Goal: Task Accomplishment & Management: Manage account settings

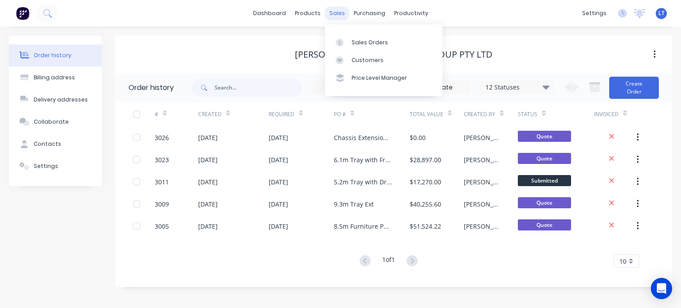
click at [332, 10] on div "sales" at bounding box center [337, 13] width 24 height 13
click at [358, 42] on div "Sales Orders" at bounding box center [369, 43] width 36 height 8
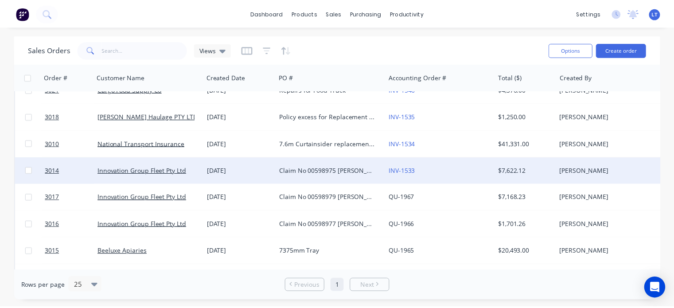
scroll to position [266, 0]
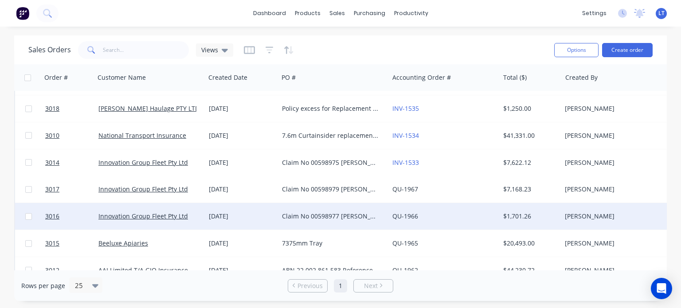
click at [292, 216] on div "Claim No 00598977 [PERSON_NAME] DN85QS Name is [PERSON_NAME] Policy no 32224079…" at bounding box center [331, 216] width 98 height 9
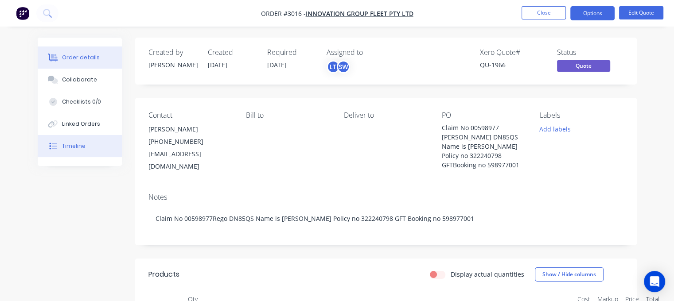
click at [76, 144] on div "Timeline" at bounding box center [73, 146] width 23 height 8
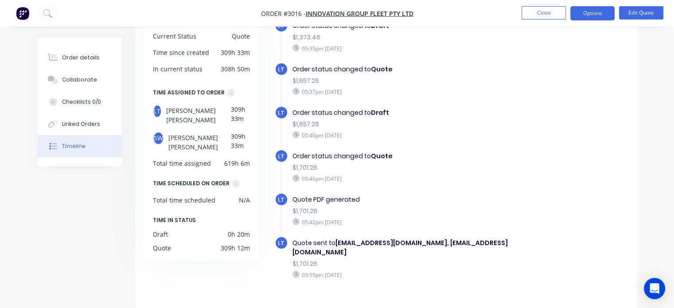
scroll to position [252, 0]
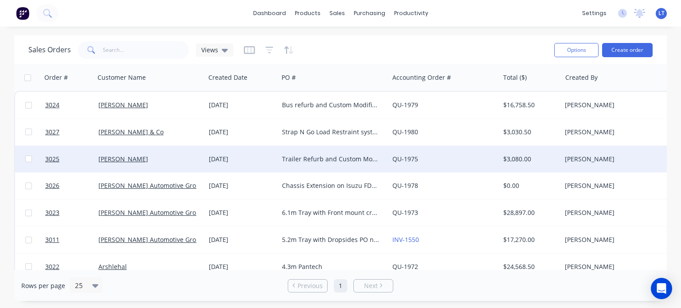
click at [314, 156] on div "Trailer Refurb and Custom Modifications" at bounding box center [331, 159] width 98 height 9
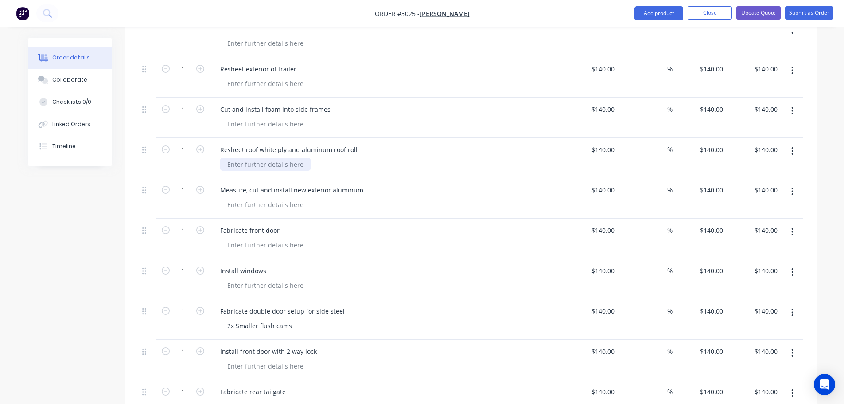
scroll to position [842, 0]
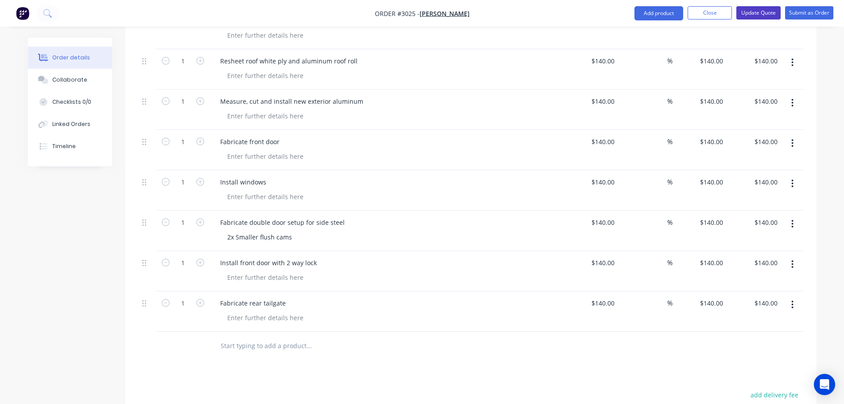
click at [680, 12] on button "Update Quote" at bounding box center [759, 12] width 44 height 13
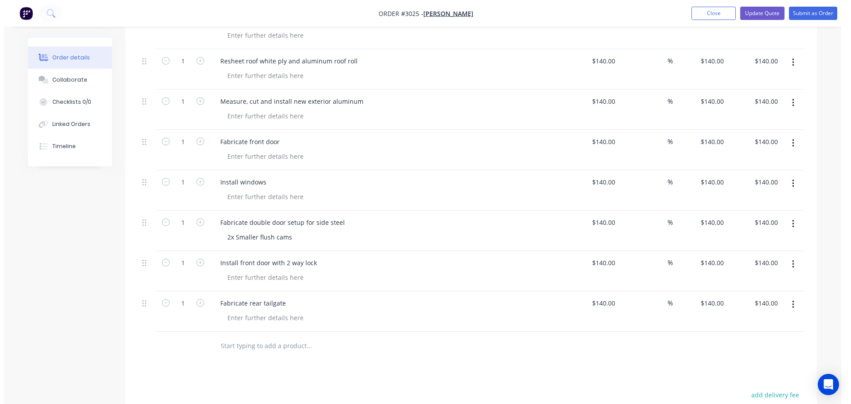
scroll to position [0, 0]
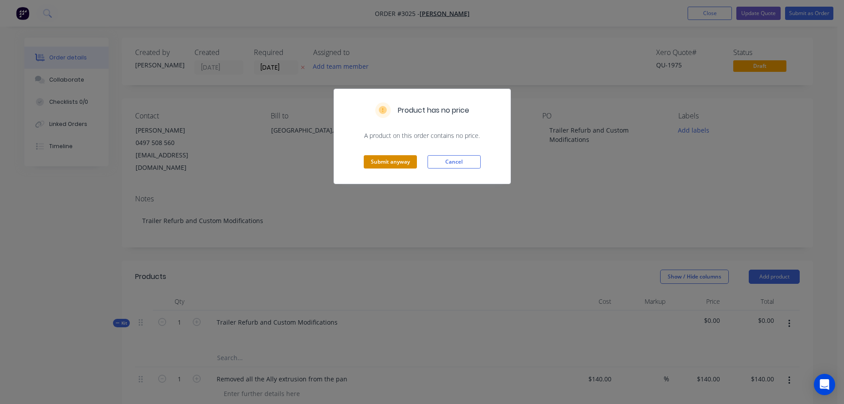
click at [378, 163] on button "Submit anyway" at bounding box center [390, 161] width 53 height 13
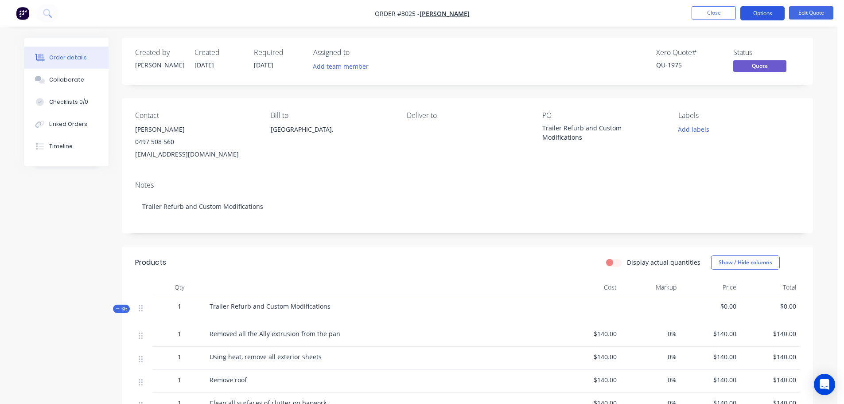
click at [680, 11] on button "Options" at bounding box center [762, 13] width 44 height 14
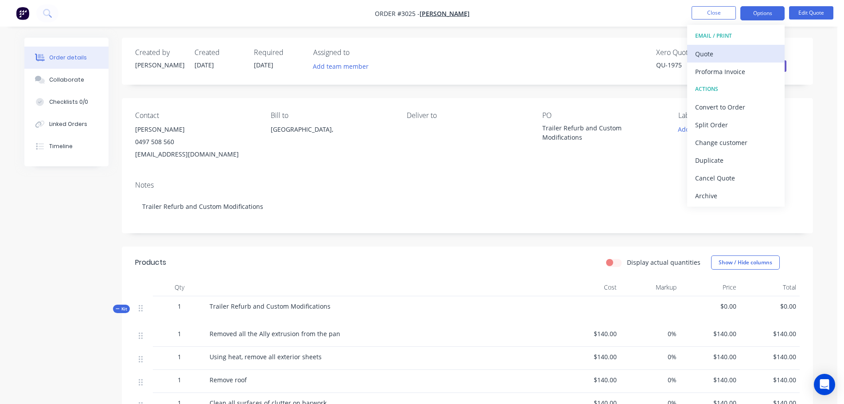
click at [680, 52] on div "Quote" at bounding box center [736, 53] width 82 height 13
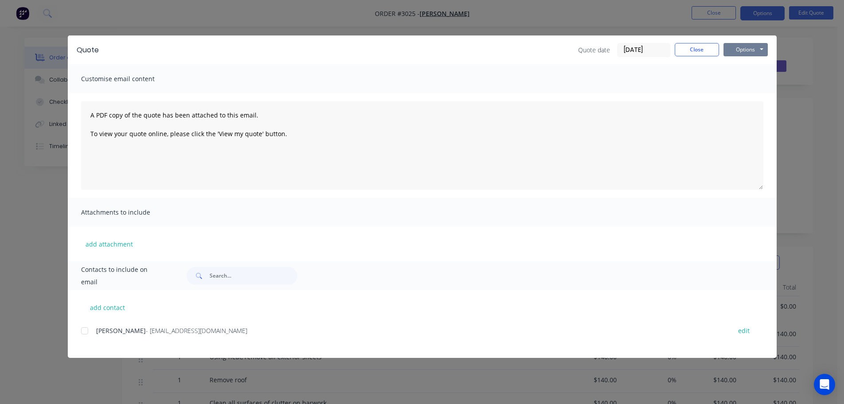
click at [680, 49] on button "Options" at bounding box center [746, 49] width 44 height 13
click at [680, 77] on button "Print" at bounding box center [752, 80] width 57 height 15
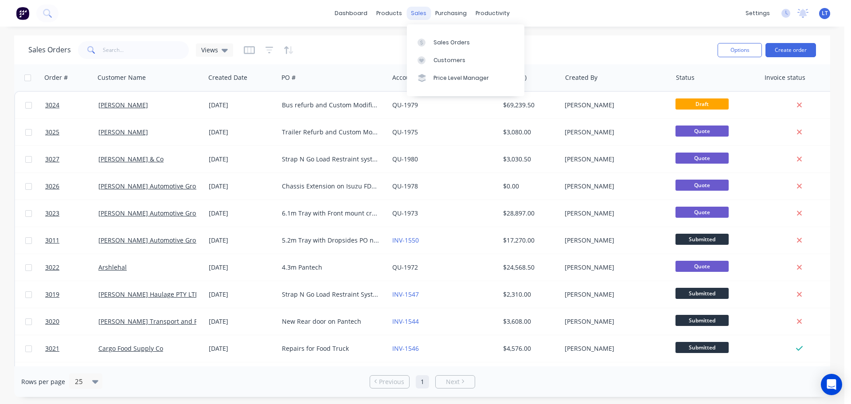
click at [417, 13] on div "sales" at bounding box center [418, 13] width 24 height 13
click at [444, 41] on div "Sales Orders" at bounding box center [451, 43] width 36 height 8
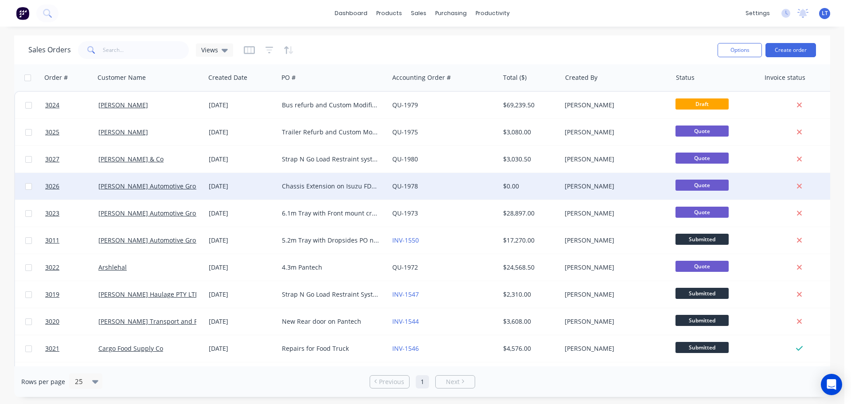
click at [287, 185] on div "Chassis Extension on Isuzu FDS from 4250mm to 5500mm" at bounding box center [331, 186] width 98 height 9
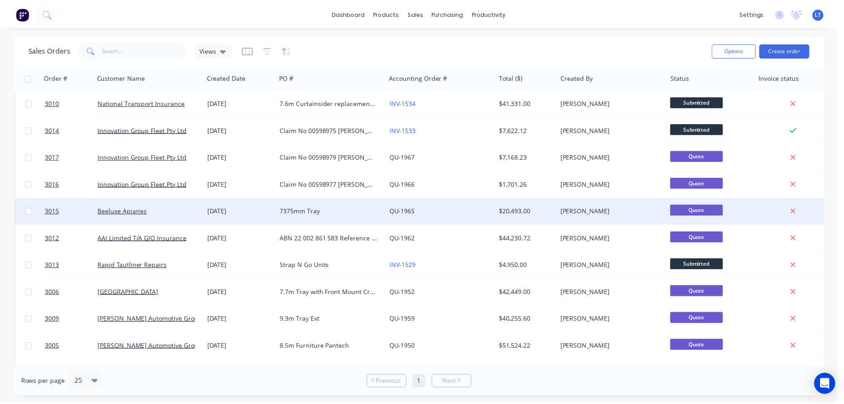
scroll to position [310, 0]
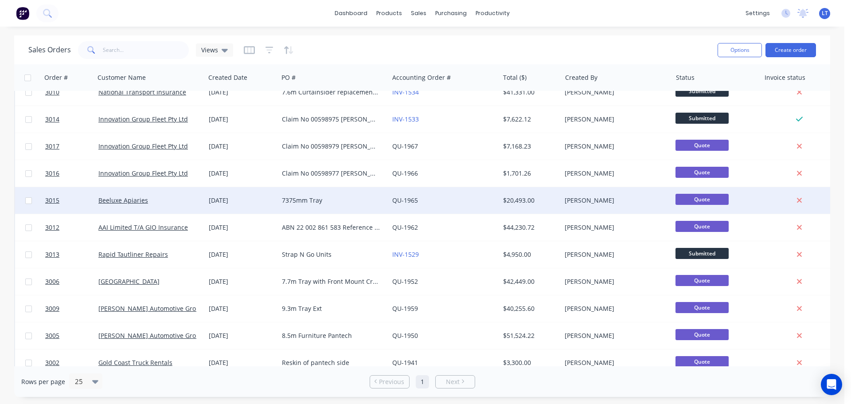
click at [287, 200] on div "7375mm Tray" at bounding box center [331, 200] width 98 height 9
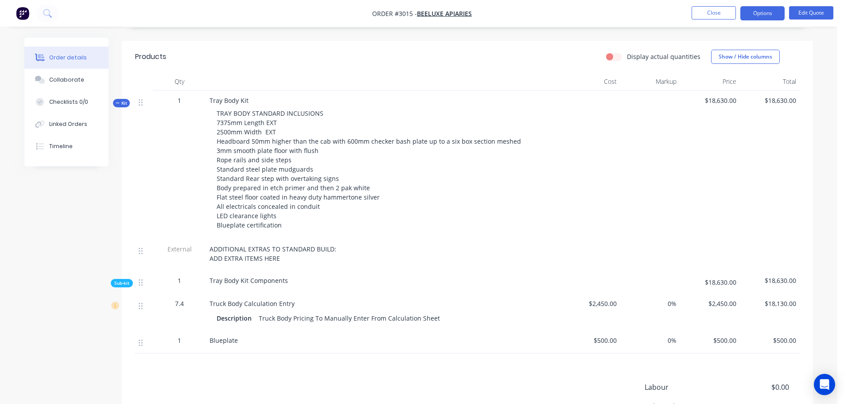
scroll to position [89, 0]
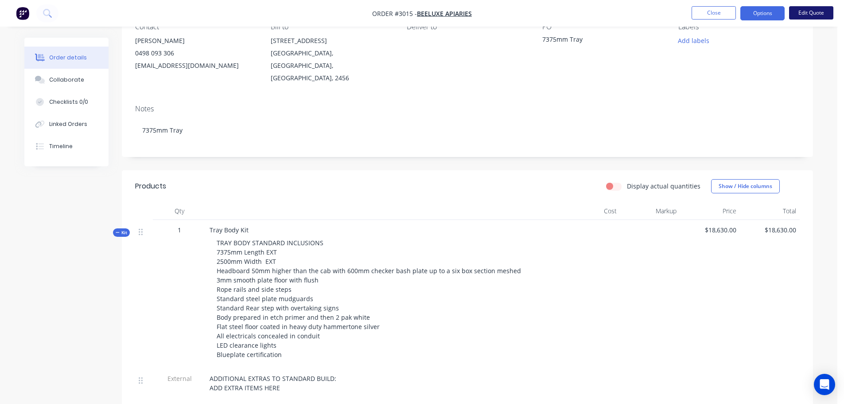
click at [680, 11] on button "Edit Quote" at bounding box center [811, 12] width 44 height 13
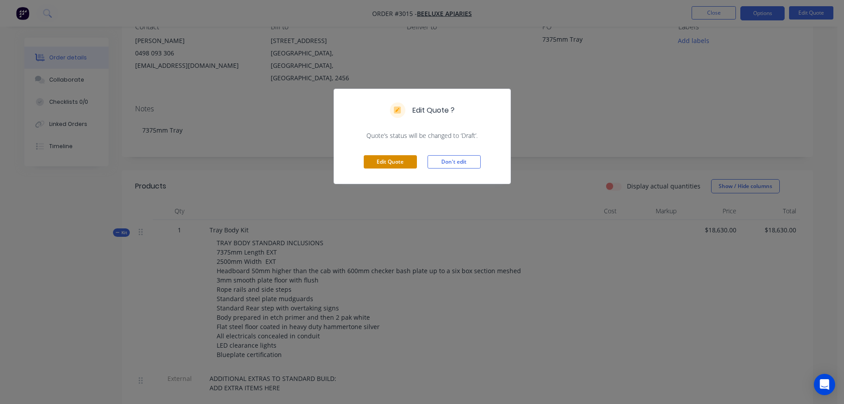
click at [380, 160] on button "Edit Quote" at bounding box center [390, 161] width 53 height 13
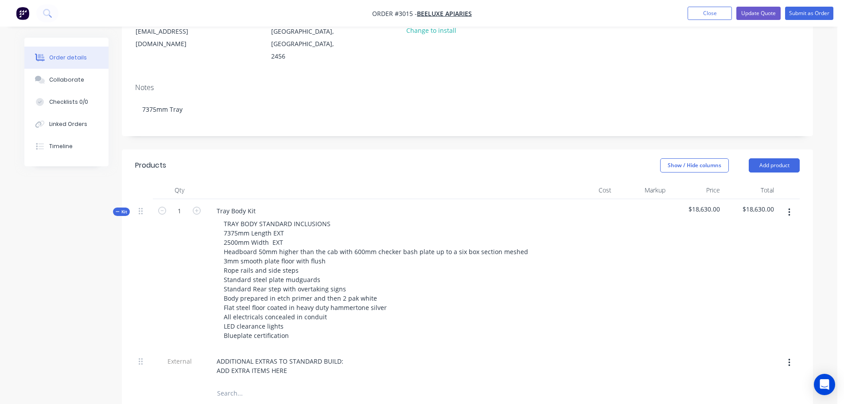
scroll to position [133, 0]
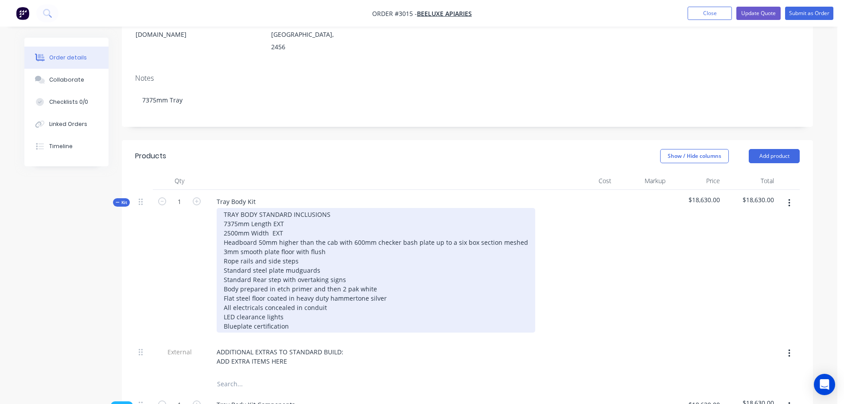
click at [238, 211] on div "TRAY BODY STANDARD INCLUSIONS 7375mm Length EXT 2500mm Width EXT Headboard 50mm…" at bounding box center [376, 270] width 319 height 125
click at [293, 210] on div "TRAY BODY STANDARD INCLUSIONS 7200mm Length EXT 2500mm Width EXT Headboard 50mm…" at bounding box center [376, 270] width 319 height 125
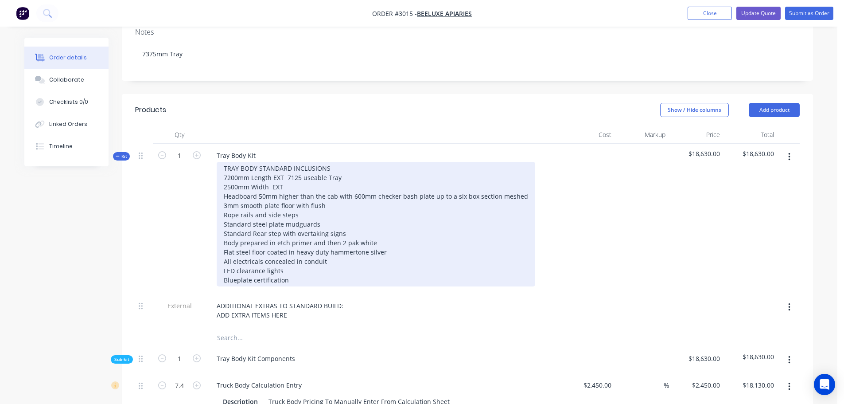
scroll to position [266, 0]
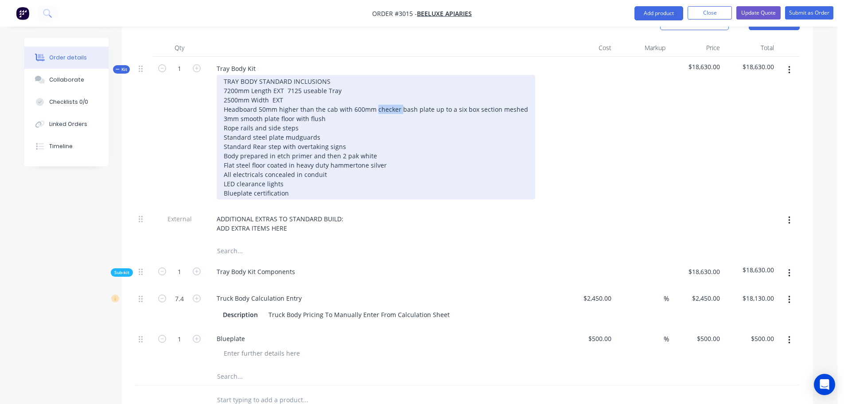
drag, startPoint x: 374, startPoint y: 97, endPoint x: 399, endPoint y: 96, distance: 24.8
click at [399, 96] on div "TRAY BODY STANDARD INCLUSIONS 7200mm Length EXT 7125 useable Tray 2500mm Width …" at bounding box center [376, 137] width 319 height 125
click at [343, 133] on div "TRAY BODY STANDARD INCLUSIONS 7200mm Length EXT 7125 useable Tray 2500mm Width …" at bounding box center [372, 137] width 311 height 125
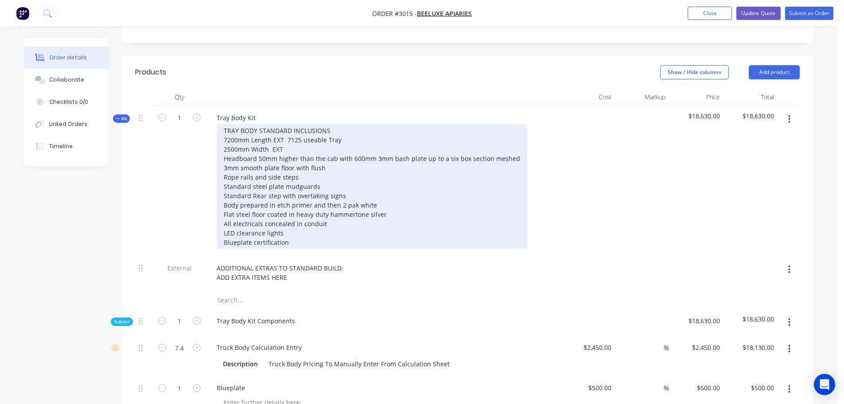
scroll to position [222, 0]
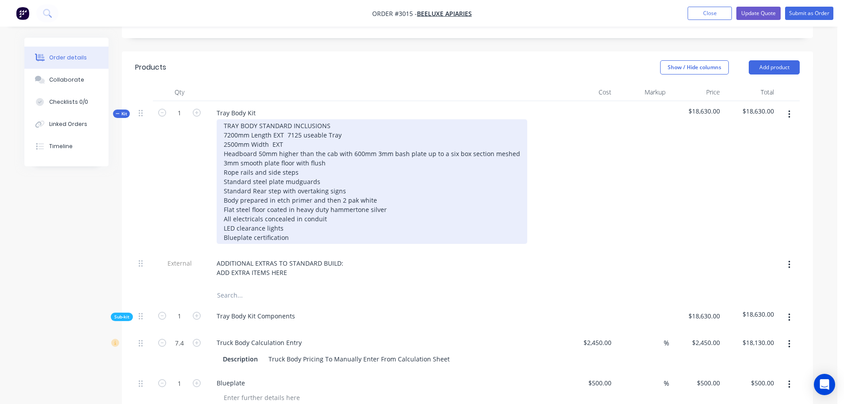
click at [345, 176] on div "TRAY BODY STANDARD INCLUSIONS 7200mm Length EXT 7125 useable Tray 2500mm Width …" at bounding box center [372, 181] width 311 height 125
click at [345, 177] on div "TRAY BODY STANDARD INCLUSIONS 7200mm Length EXT 7125 useable Tray 2500mm Width …" at bounding box center [372, 181] width 311 height 125
click at [304, 159] on div "TRAY BODY STANDARD INCLUSIONS 7200mm Length EXT 7125 useable Tray 2500mm Width …" at bounding box center [372, 181] width 311 height 125
click at [346, 172] on div "TRAY BODY STANDARD INCLUSIONS 7200mm Length EXT 7125 useable Tray 2500mm Width …" at bounding box center [372, 181] width 311 height 125
click at [349, 177] on div "TRAY BODY STANDARD INCLUSIONS 7200mm Length EXT 7125 useable Tray 2500mm Width …" at bounding box center [372, 181] width 311 height 125
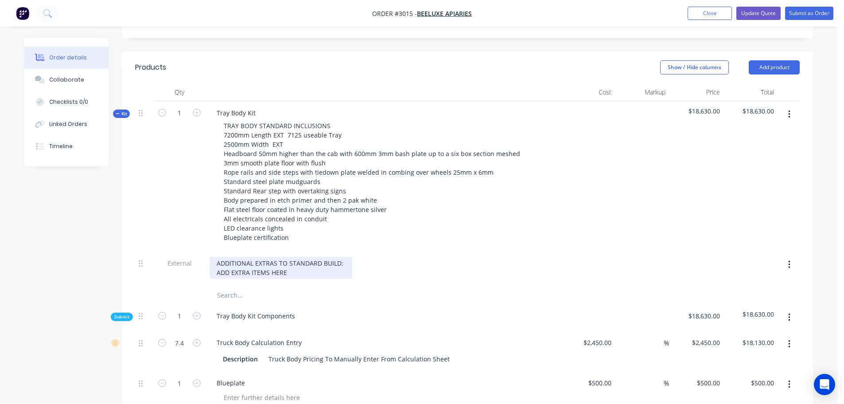
click at [288, 258] on div "ADDITIONAL EXTRAS TO STANDARD BUILD: ADD EXTRA ITEMS HERE" at bounding box center [281, 268] width 143 height 22
drag, startPoint x: 286, startPoint y: 260, endPoint x: 217, endPoint y: 258, distance: 69.2
click at [217, 258] on div "ADDITIONAL EXTRAS TO STANDARD BUILD: ADD EXTRA ITEMS HERE" at bounding box center [281, 268] width 143 height 22
click at [291, 286] on input "text" at bounding box center [305, 295] width 177 height 18
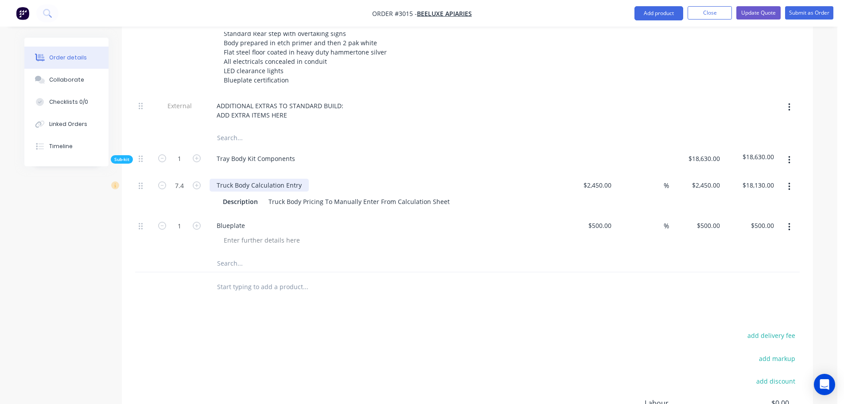
scroll to position [399, 0]
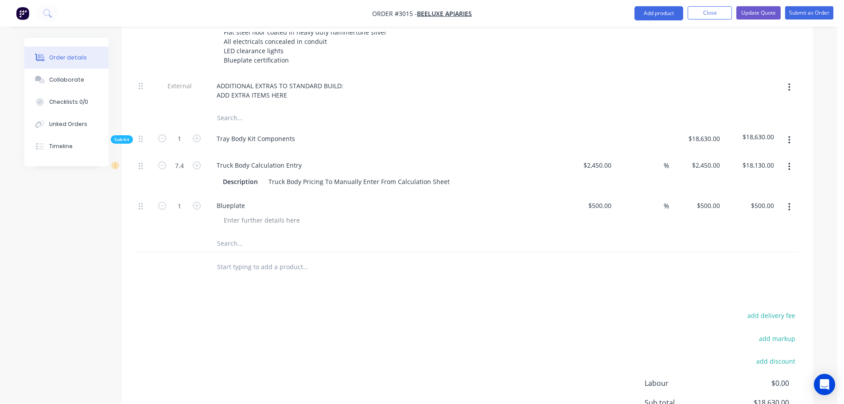
click at [241, 257] on input "text" at bounding box center [305, 266] width 177 height 18
click at [244, 234] on input "text" at bounding box center [305, 243] width 177 height 18
click at [233, 257] on input "text" at bounding box center [305, 266] width 177 height 18
click at [327, 261] on input "text" at bounding box center [305, 266] width 177 height 18
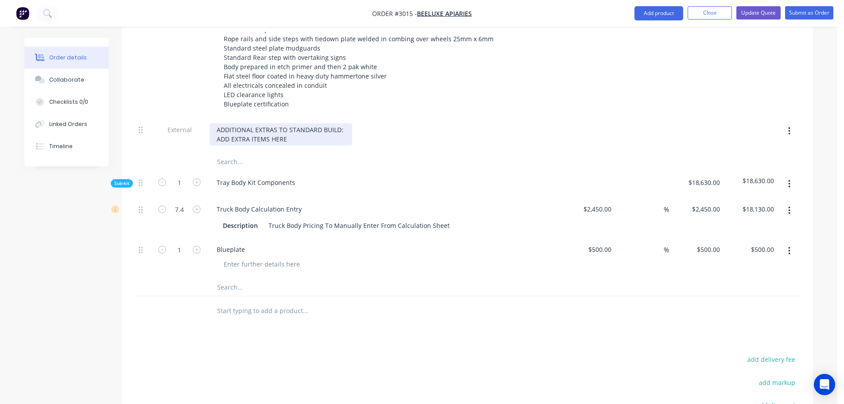
scroll to position [355, 0]
drag, startPoint x: 218, startPoint y: 125, endPoint x: 294, endPoint y: 131, distance: 76.4
click at [294, 131] on div "ADDITIONAL EXTRAS TO STANDARD BUILD: ADD EXTRA ITEMS HERE" at bounding box center [281, 135] width 143 height 22
click at [245, 153] on input "text" at bounding box center [305, 162] width 177 height 18
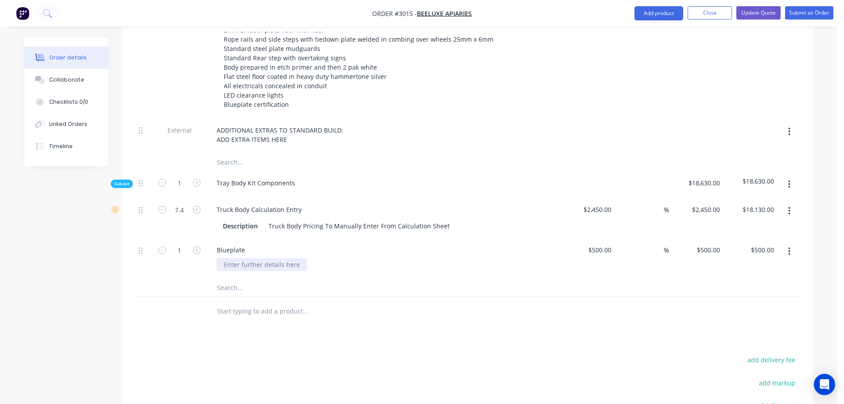
click at [248, 258] on div at bounding box center [262, 264] width 90 height 13
click at [320, 258] on div at bounding box center [387, 264] width 340 height 13
click at [235, 278] on input "text" at bounding box center [305, 287] width 177 height 18
click at [238, 302] on input "text" at bounding box center [305, 311] width 177 height 18
click at [244, 302] on input "text" at bounding box center [305, 311] width 177 height 18
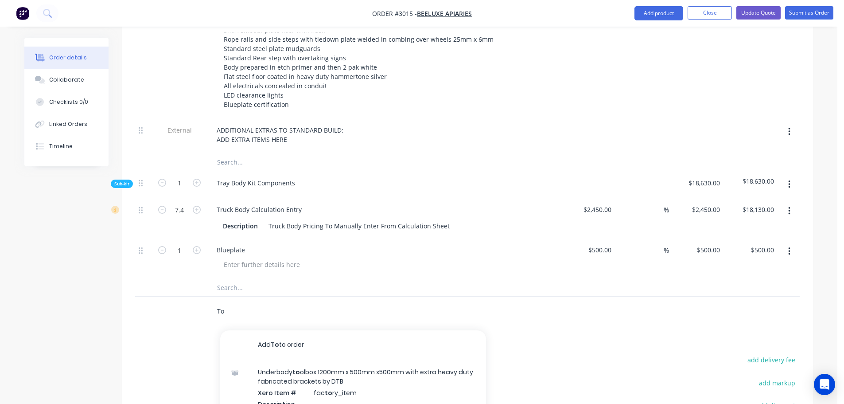
type input "T"
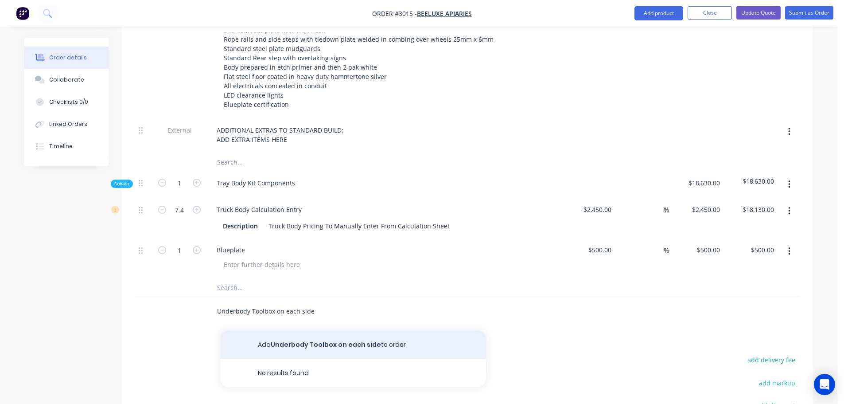
type input "Underbody Toolbox on each side"
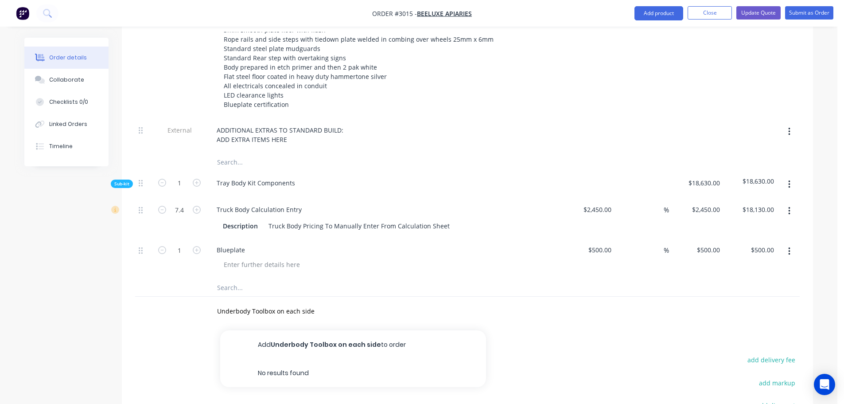
click at [322, 308] on button "Add Underbody Toolbox on each side to order" at bounding box center [353, 344] width 266 height 28
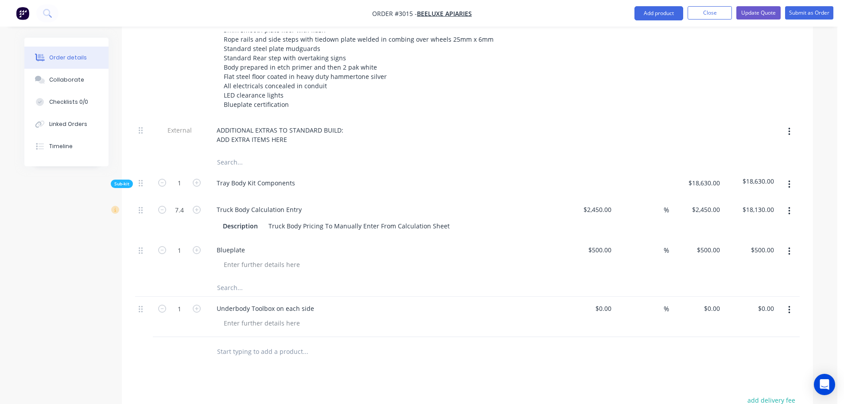
click at [242, 308] on input "text" at bounding box center [305, 351] width 177 height 18
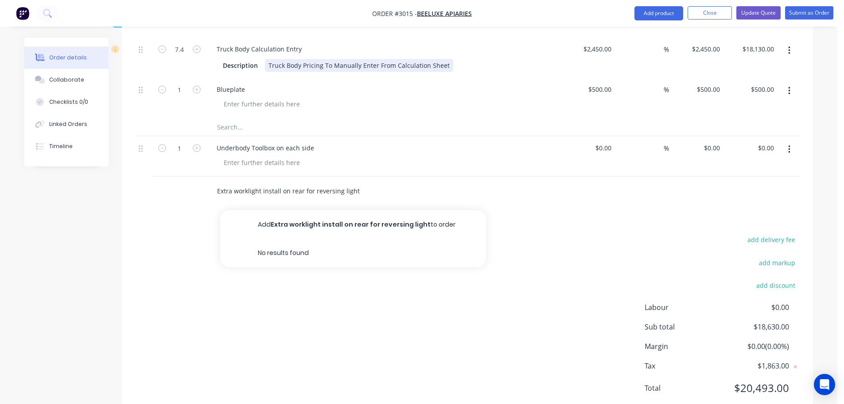
scroll to position [530, 0]
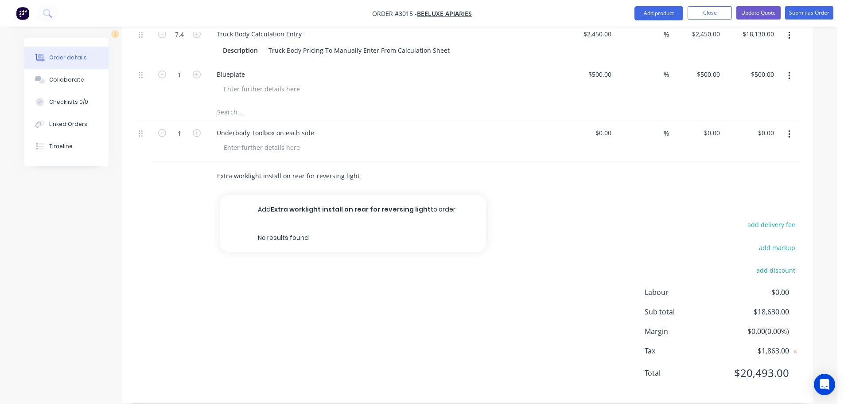
click at [279, 167] on input "Extra worklight install on rear for reversing light" at bounding box center [305, 176] width 177 height 18
click at [321, 167] on input "Extra worklight installed on rear for reversing light" at bounding box center [305, 176] width 177 height 18
click at [238, 167] on input "Extra worklight installed on rear for reversing light" at bounding box center [305, 176] width 177 height 18
click at [304, 167] on input "Worklight installed on rear for reversing light" at bounding box center [305, 176] width 177 height 18
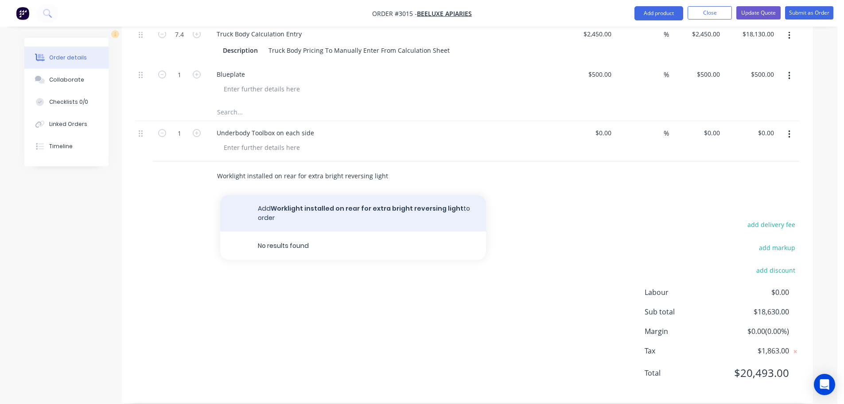
type input "Worklight installed on rear for extra bright reversing light"
click at [352, 197] on button "Add Worklight installed on rear for extra bright reversing light to order" at bounding box center [353, 213] width 266 height 36
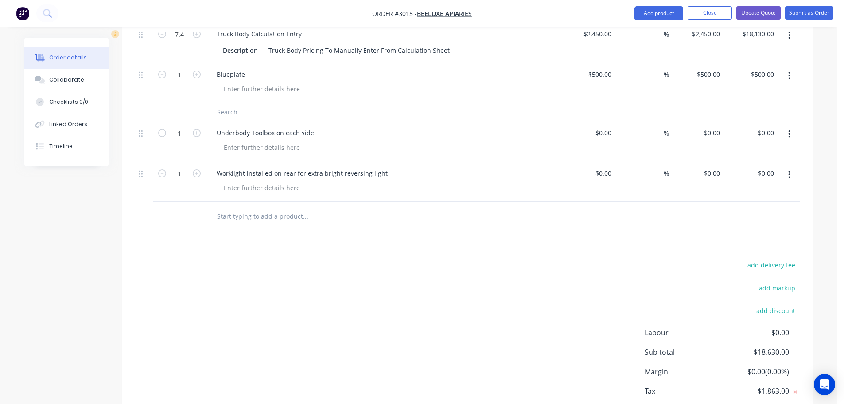
click at [264, 207] on input "text" at bounding box center [305, 216] width 177 height 18
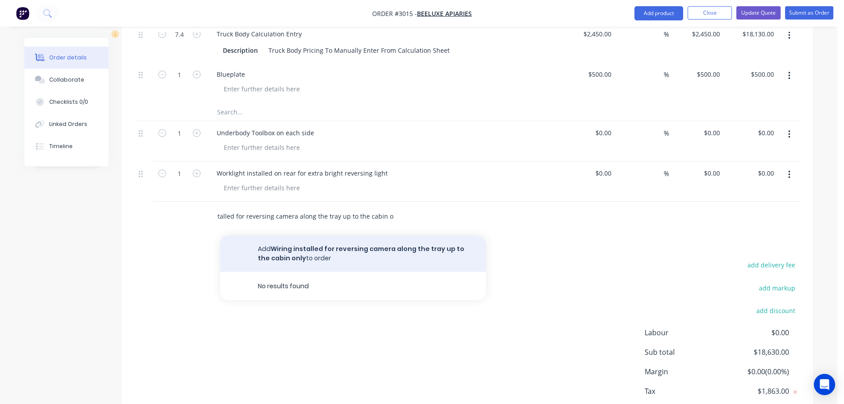
type input "Wiring installed for reversing camera along the tray up to the cabin only"
click at [318, 235] on button "Add Wiring installed for reversing camera along the tray up to the cabin only t…" at bounding box center [353, 253] width 266 height 36
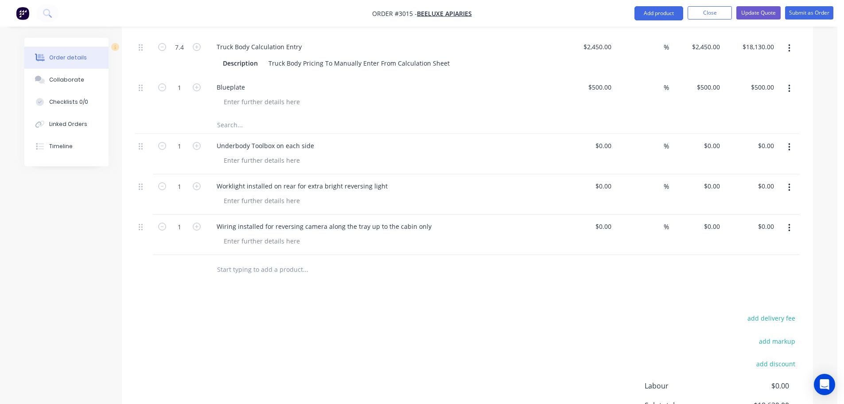
scroll to position [530, 0]
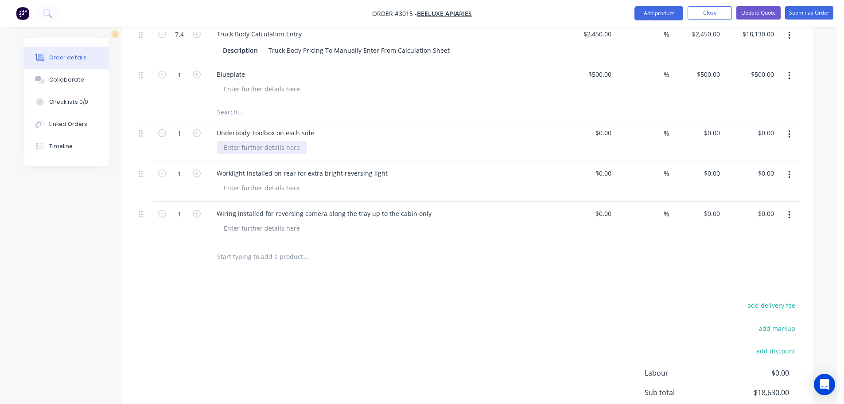
click at [223, 141] on div at bounding box center [262, 147] width 90 height 13
click at [225, 181] on div at bounding box center [262, 187] width 90 height 13
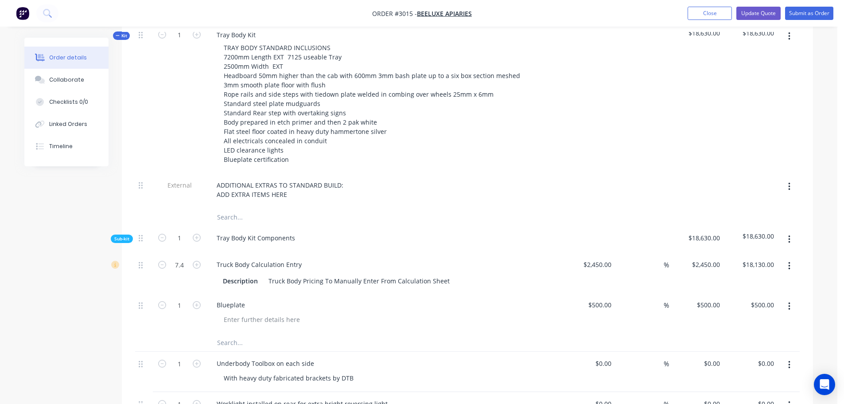
scroll to position [300, 0]
click at [183, 257] on input "7.4" at bounding box center [179, 263] width 23 height 13
type input "7.2"
type input "$17,640.00"
click at [284, 212] on input "text" at bounding box center [305, 216] width 177 height 18
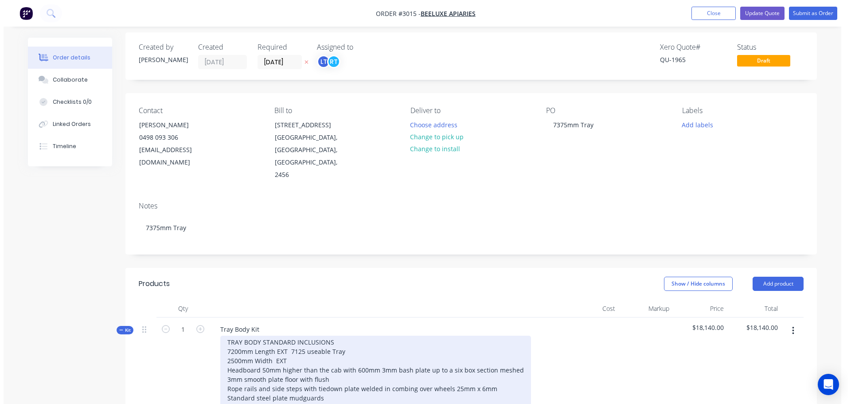
scroll to position [0, 0]
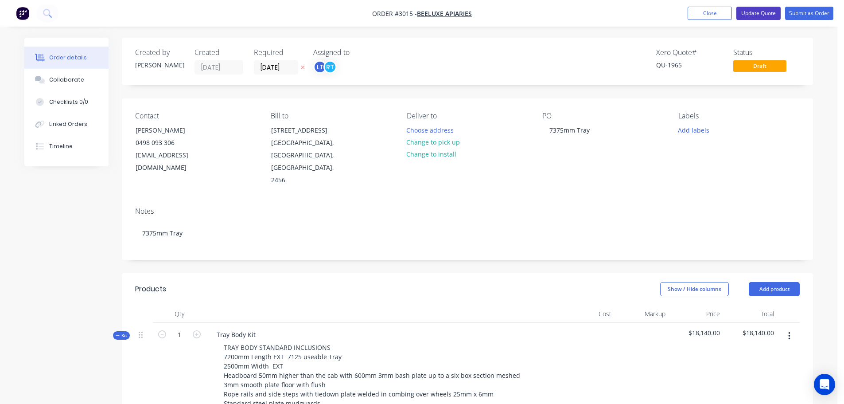
click at [680, 12] on button "Update Quote" at bounding box center [759, 13] width 44 height 13
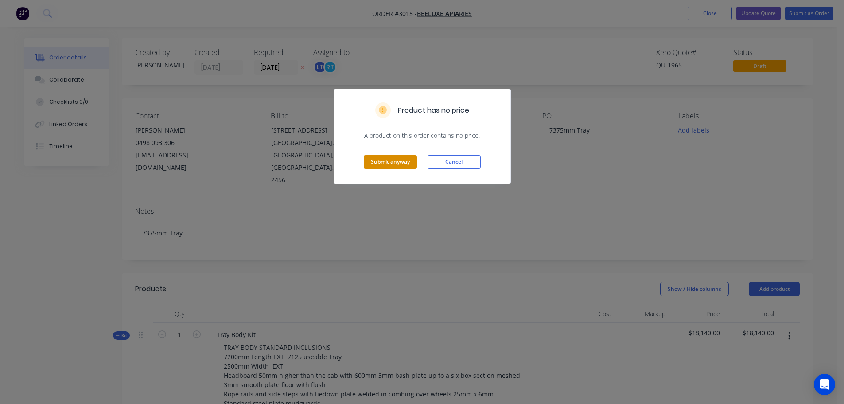
click at [390, 163] on button "Submit anyway" at bounding box center [390, 161] width 53 height 13
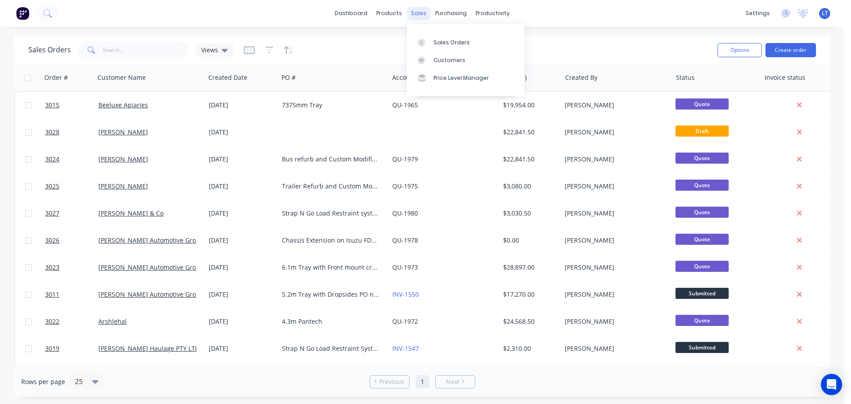
click at [417, 14] on div "sales" at bounding box center [418, 13] width 24 height 13
click at [438, 40] on div "Sales Orders" at bounding box center [451, 43] width 36 height 8
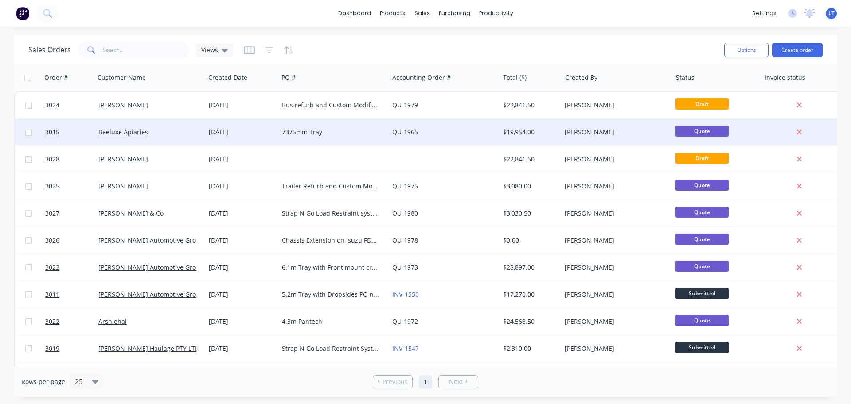
click at [304, 131] on div "7375mm Tray" at bounding box center [331, 132] width 98 height 9
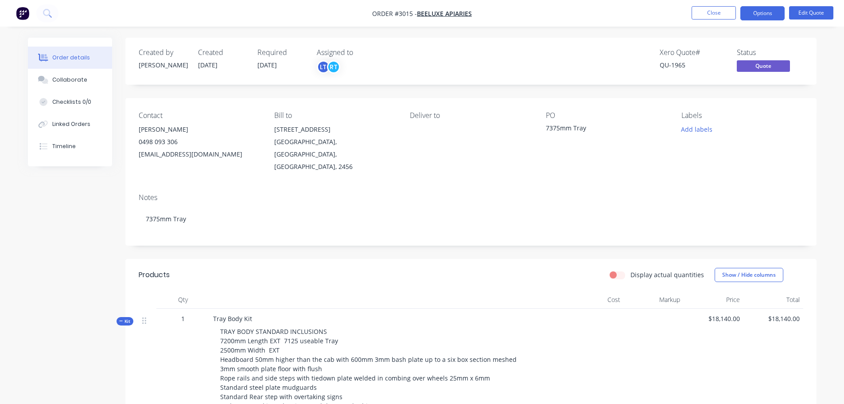
click at [560, 128] on div "7375mm Tray" at bounding box center [601, 129] width 111 height 12
click at [811, 11] on button "Edit Quote" at bounding box center [811, 12] width 44 height 13
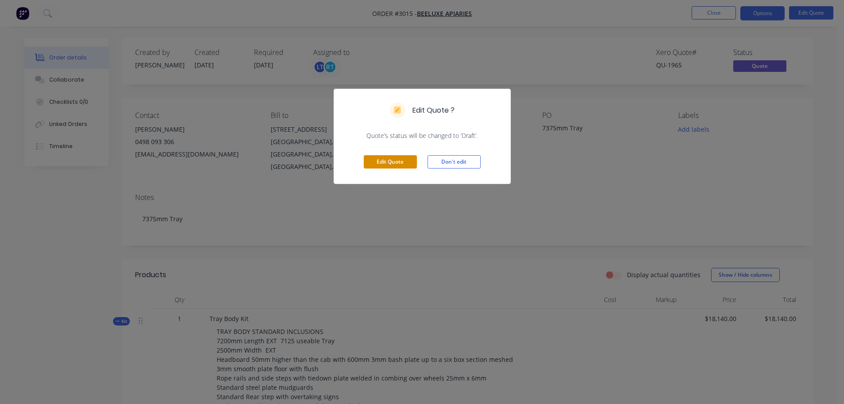
click at [373, 159] on button "Edit Quote" at bounding box center [390, 161] width 53 height 13
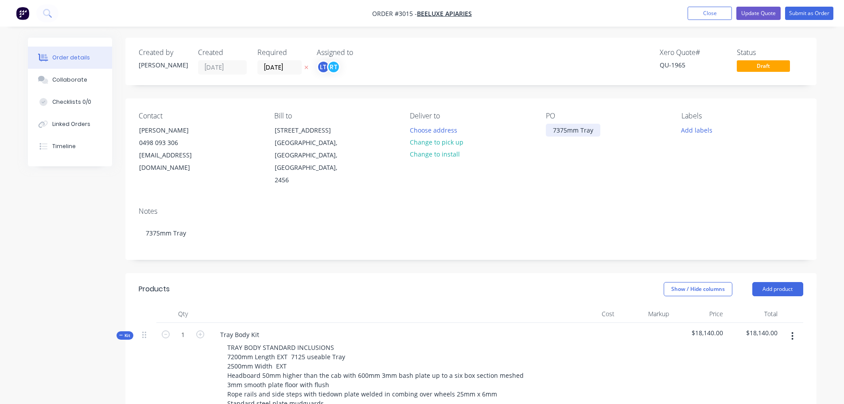
click at [567, 129] on div "7375mm Tray" at bounding box center [573, 130] width 55 height 13
click at [540, 185] on div "Contact [PERSON_NAME] [PHONE_NUMBER] [EMAIL_ADDRESS][DOMAIN_NAME] Bill to [STRE…" at bounding box center [470, 148] width 691 height 101
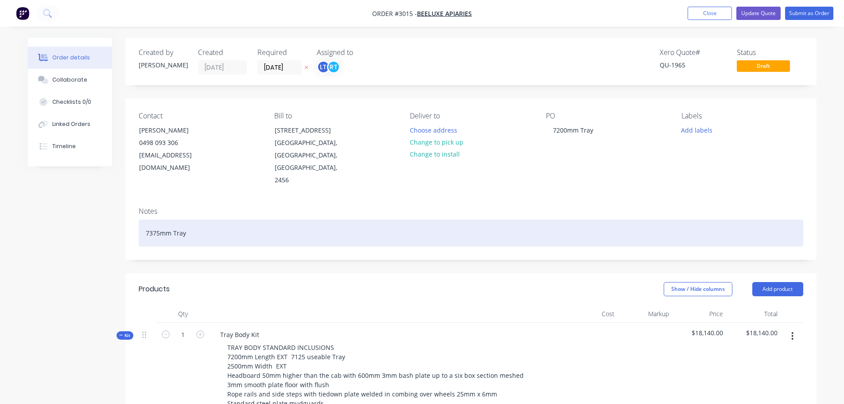
click at [159, 219] on div "7375mm Tray" at bounding box center [471, 232] width 665 height 27
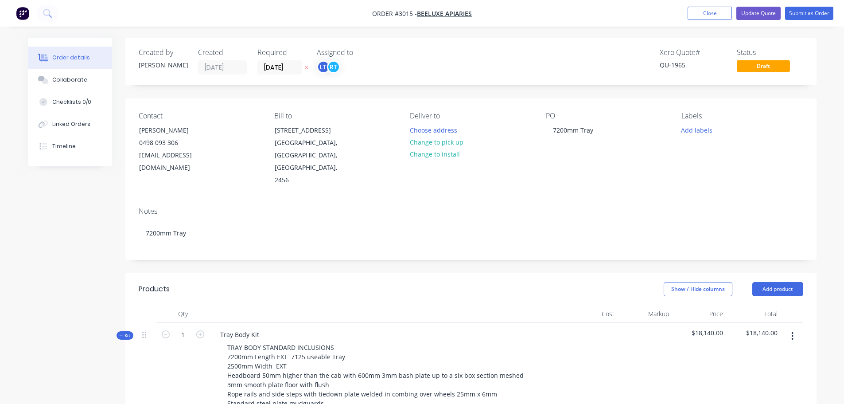
click at [430, 71] on div "Xero Quote # QU-1965 Status Draft" at bounding box center [604, 61] width 398 height 26
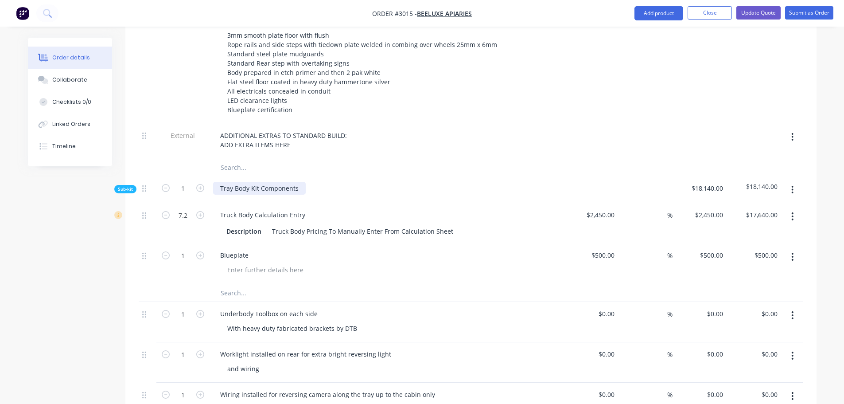
scroll to position [355, 0]
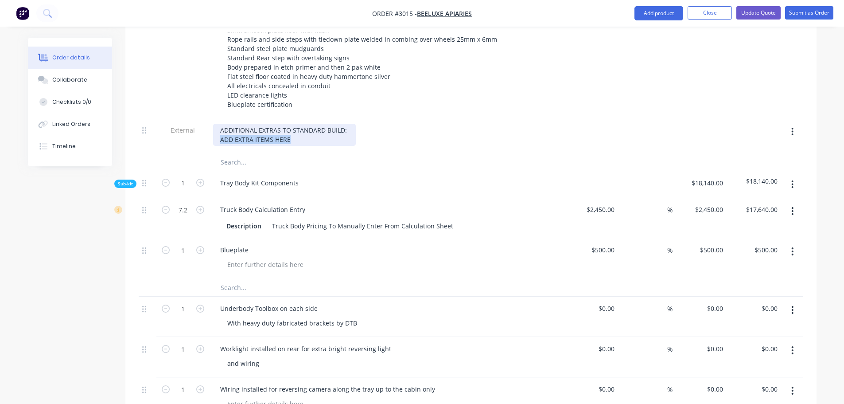
drag, startPoint x: 222, startPoint y: 126, endPoint x: 308, endPoint y: 131, distance: 87.0
click at [308, 131] on div "ADDITIONAL EXTRAS TO STANDARD BUILD: ADD EXTRA ITEMS HERE" at bounding box center [284, 135] width 143 height 22
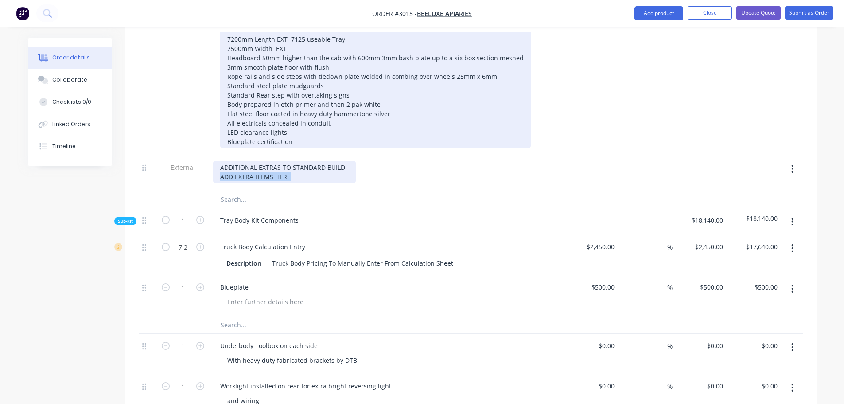
scroll to position [266, 0]
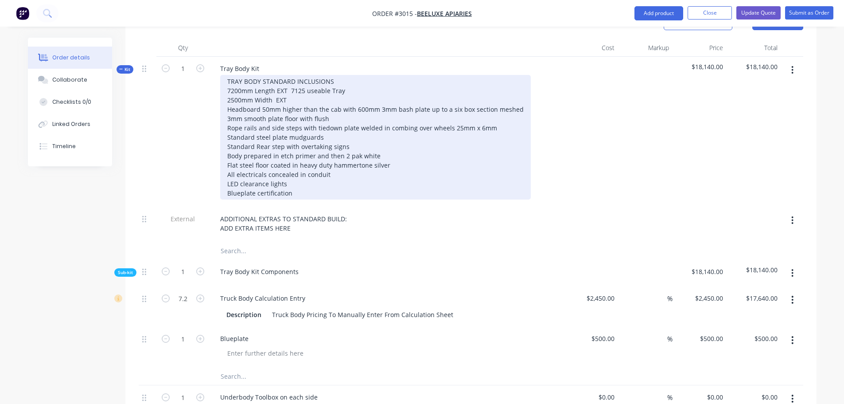
click at [393, 97] on div "TRAY BODY STANDARD INCLUSIONS 7200mm Length EXT 7125 useable Tray 2500mm Width …" at bounding box center [375, 137] width 311 height 125
drag, startPoint x: 378, startPoint y: 97, endPoint x: 436, endPoint y: 97, distance: 58.5
click at [436, 97] on div "TRAY BODY STANDARD INCLUSIONS 7200mm Length EXT 7125 useable Tray 2500mm Width …" at bounding box center [381, 137] width 322 height 125
copy div "3mm flat bash plate"
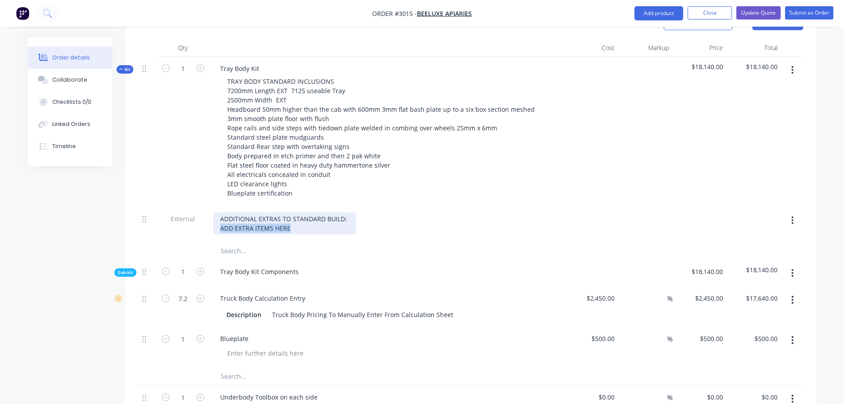
drag, startPoint x: 219, startPoint y: 215, endPoint x: 291, endPoint y: 215, distance: 71.3
click at [291, 215] on div "ADDITIONAL EXTRAS TO STANDARD BUILD: ADD EXTRA ITEMS HERE" at bounding box center [284, 223] width 143 height 22
paste div
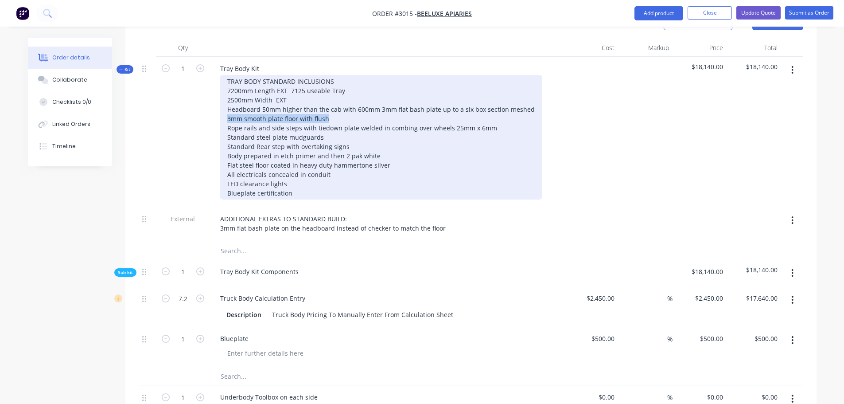
drag, startPoint x: 227, startPoint y: 106, endPoint x: 329, endPoint y: 107, distance: 101.9
click at [329, 107] on div "TRAY BODY STANDARD INCLUSIONS 7200mm Length EXT 7125 useable Tray 2500mm Width …" at bounding box center [381, 137] width 322 height 125
drag, startPoint x: 226, startPoint y: 105, endPoint x: 357, endPoint y: 105, distance: 130.3
click at [357, 105] on div "TRAY BODY STANDARD INCLUSIONS 7200mm Length EXT 7125 useable Tray 2500mm Width …" at bounding box center [381, 137] width 322 height 125
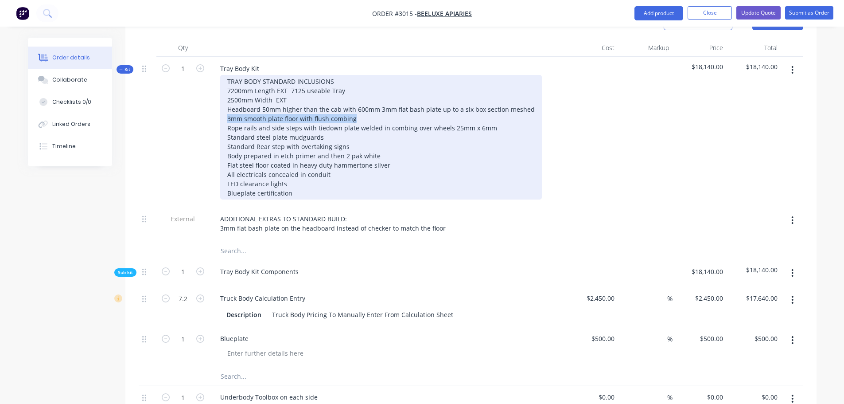
copy div "3mm smooth plate floor with flush combing"
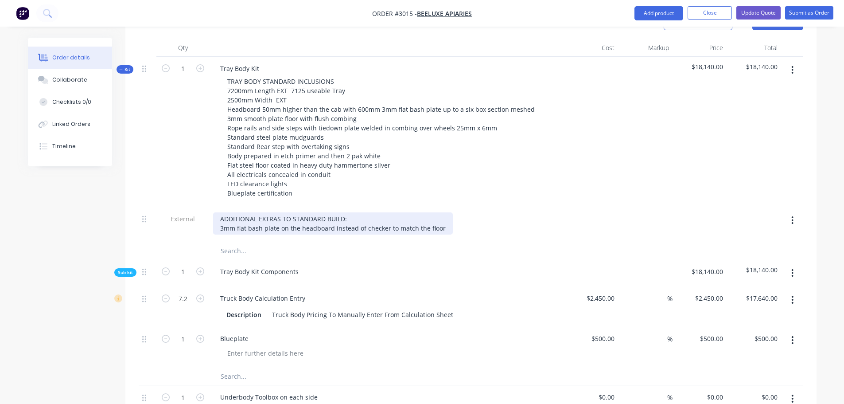
click at [442, 213] on div "ADDITIONAL EXTRAS TO STANDARD BUILD: 3mm flat bash plate on the headboard inste…" at bounding box center [333, 223] width 240 height 22
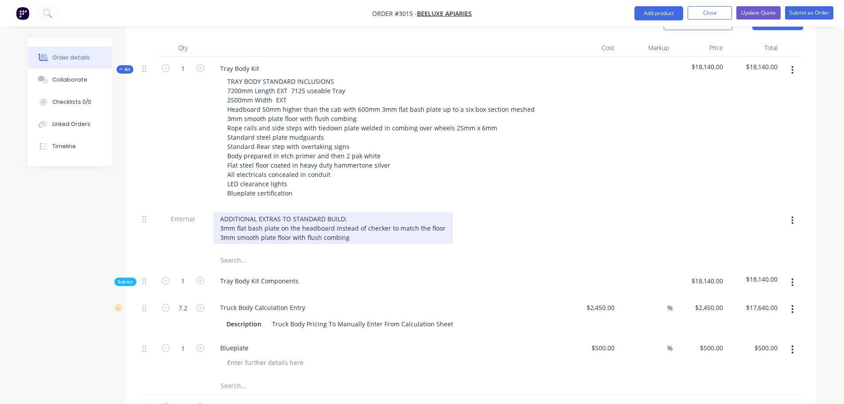
click at [351, 226] on div "ADDITIONAL EXTRAS TO STANDARD BUILD: 3mm flat bash plate on the headboard inste…" at bounding box center [333, 227] width 240 height 31
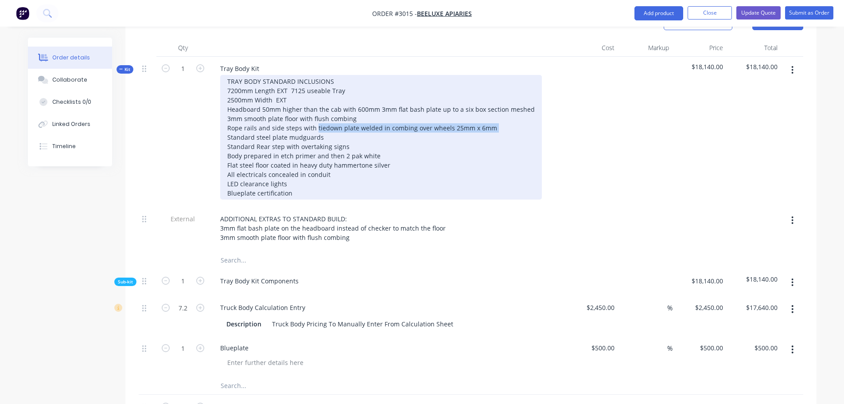
drag, startPoint x: 315, startPoint y: 115, endPoint x: 489, endPoint y: 116, distance: 174.2
click at [489, 116] on div "TRAY BODY STANDARD INCLUSIONS 7200mm Length EXT 7125 useable Tray 2500mm Width …" at bounding box center [381, 137] width 322 height 125
copy div "tiedown plate welded in combing over wheels 25mm x 6mm"
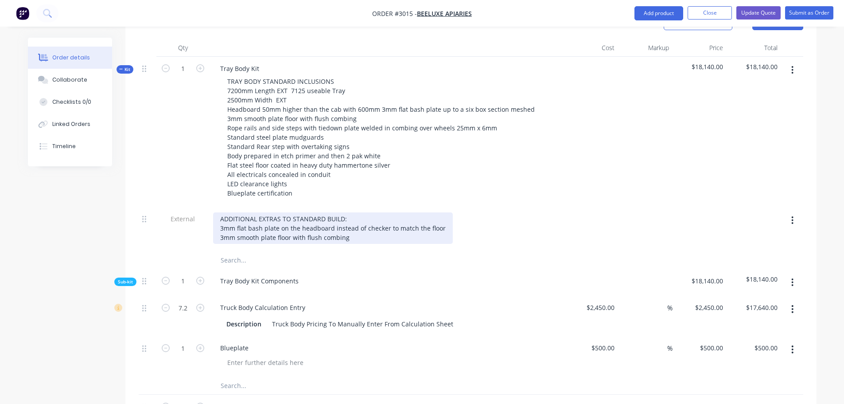
click at [350, 227] on div "ADDITIONAL EXTRAS TO STANDARD BUILD: 3mm flat bash plate on the headboard inste…" at bounding box center [333, 227] width 240 height 31
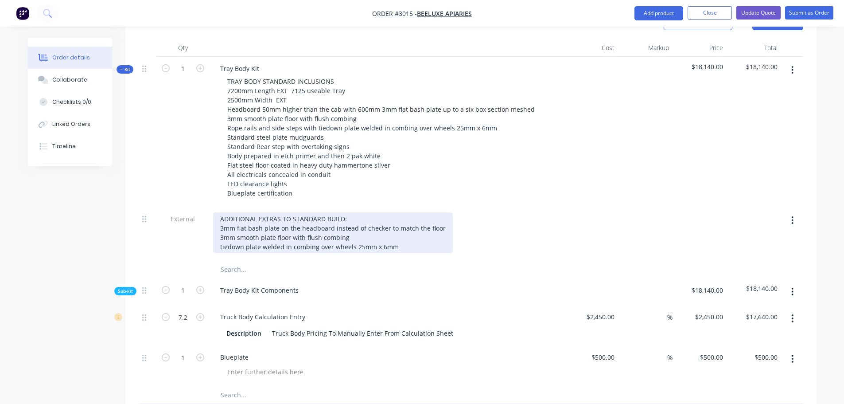
click at [222, 234] on div "ADDITIONAL EXTRAS TO STANDARD BUILD: 3mm flat bash plate on the headboard inste…" at bounding box center [333, 232] width 240 height 41
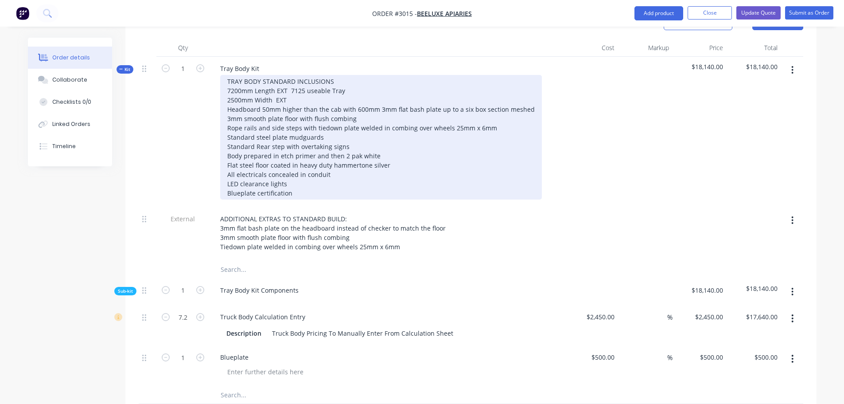
click at [225, 125] on div "TRAY BODY STANDARD INCLUSIONS 7200mm Length EXT 7125 useable Tray 2500mm Width …" at bounding box center [381, 137] width 322 height 125
drag, startPoint x: 227, startPoint y: 124, endPoint x: 323, endPoint y: 125, distance: 95.3
click at [323, 125] on div "TRAY BODY STANDARD INCLUSIONS 7200mm Length EXT 7125 useable Tray 2500mm Width …" at bounding box center [381, 137] width 322 height 125
copy div "Standard steel plate mudguards"
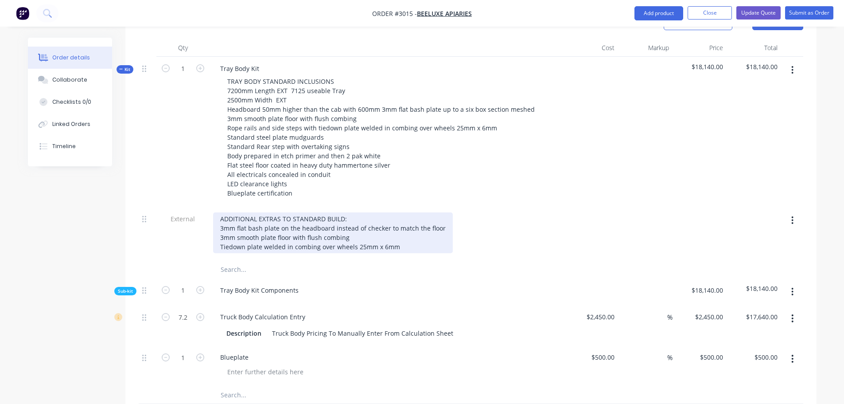
click at [396, 233] on div "ADDITIONAL EXTRAS TO STANDARD BUILD: 3mm flat bash plate on the headboard inste…" at bounding box center [333, 232] width 240 height 41
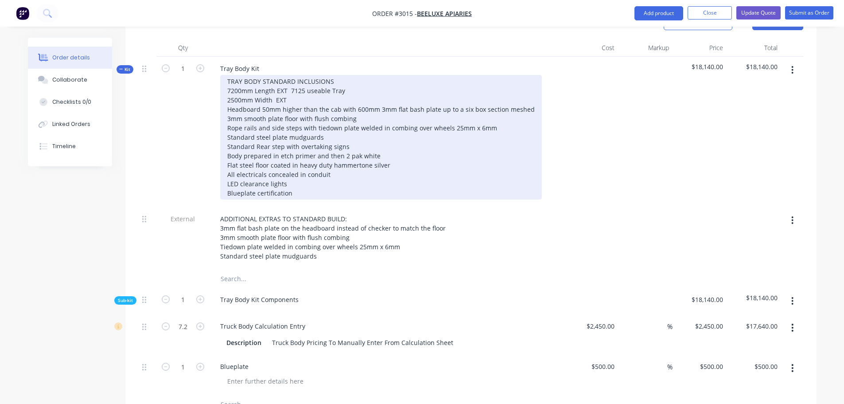
click at [226, 135] on div "TRAY BODY STANDARD INCLUSIONS 7200mm Length EXT 7125 useable Tray 2500mm Width …" at bounding box center [381, 137] width 322 height 125
drag, startPoint x: 226, startPoint y: 134, endPoint x: 346, endPoint y: 133, distance: 119.7
click at [346, 133] on div "TRAY BODY STANDARD INCLUSIONS 7200mm Length EXT 7125 useable Tray 2500mm Width …" at bounding box center [381, 137] width 322 height 125
click at [346, 134] on div "TRAY BODY STANDARD INCLUSIONS 7200mm Length EXT 7125 useable Tray 2500mm Width …" at bounding box center [381, 137] width 322 height 125
drag, startPoint x: 227, startPoint y: 134, endPoint x: 344, endPoint y: 133, distance: 117.4
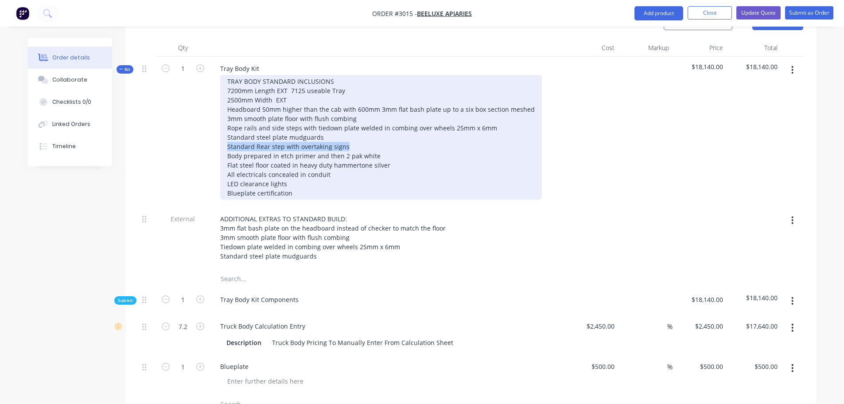
click at [344, 133] on div "TRAY BODY STANDARD INCLUSIONS 7200mm Length EXT 7125 useable Tray 2500mm Width …" at bounding box center [381, 137] width 322 height 125
copy div "Standard Rear step with overtaking signs"
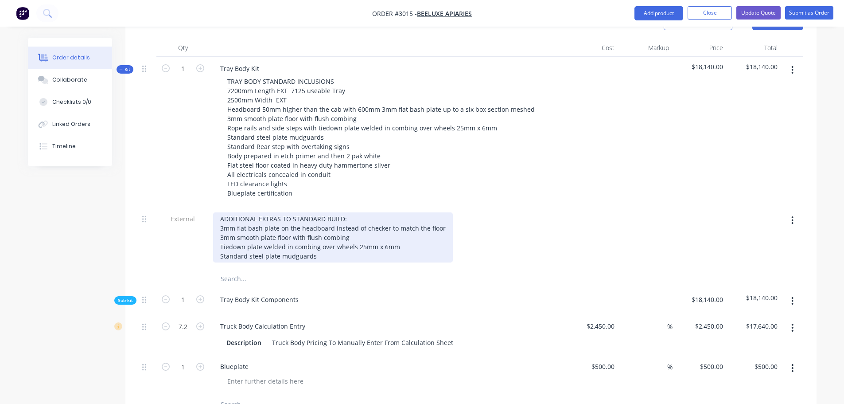
click at [222, 249] on div "ADDITIONAL EXTRAS TO STANDARD BUILD: 3mm flat bash plate on the headboard inste…" at bounding box center [333, 237] width 240 height 50
click at [316, 242] on div "ADDITIONAL EXTRAS TO STANDARD BUILD: 3mm flat bash plate on the headboard inste…" at bounding box center [333, 237] width 240 height 50
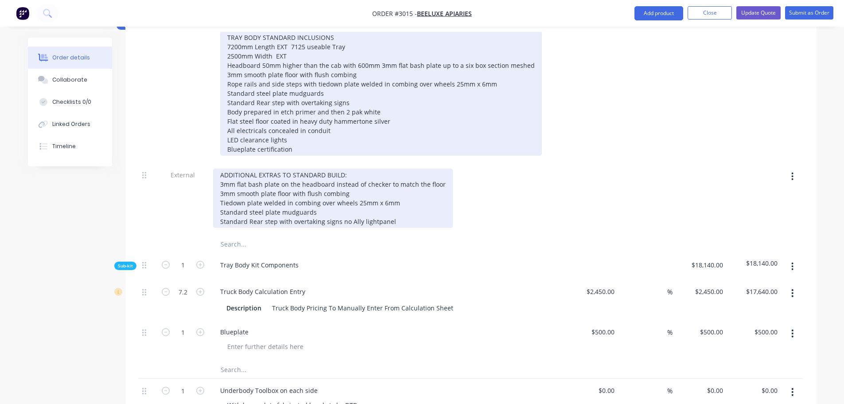
scroll to position [310, 0]
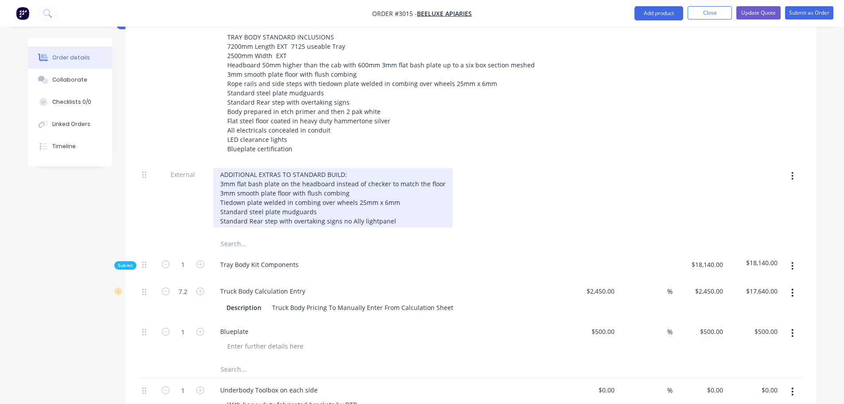
click at [373, 208] on div "ADDITIONAL EXTRAS TO STANDARD BUILD: 3mm flat bash plate on the headboard inste…" at bounding box center [333, 197] width 240 height 59
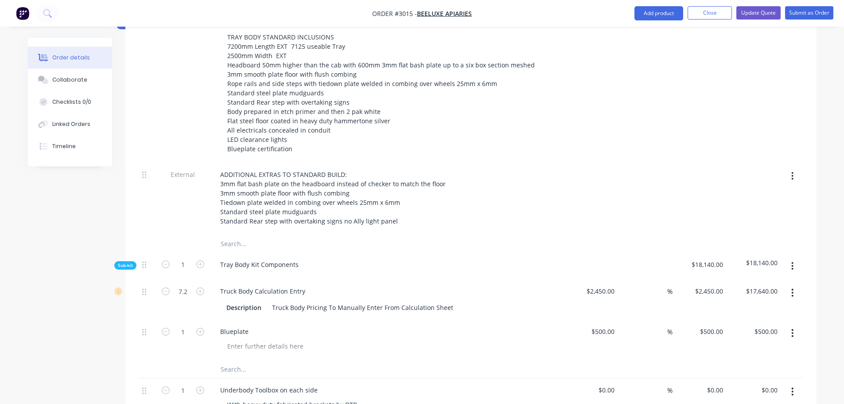
click at [370, 253] on div "Tray Body Kit Components" at bounding box center [387, 266] width 355 height 27
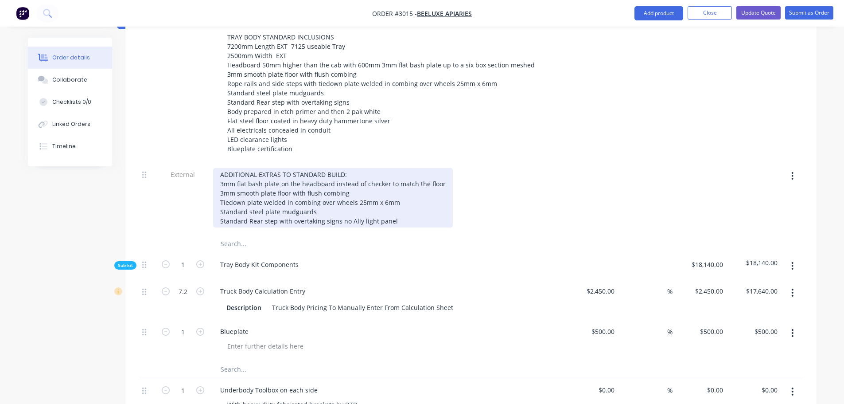
click at [351, 207] on div "ADDITIONAL EXTRAS TO STANDARD BUILD: 3mm flat bash plate on the headboard inste…" at bounding box center [333, 197] width 240 height 59
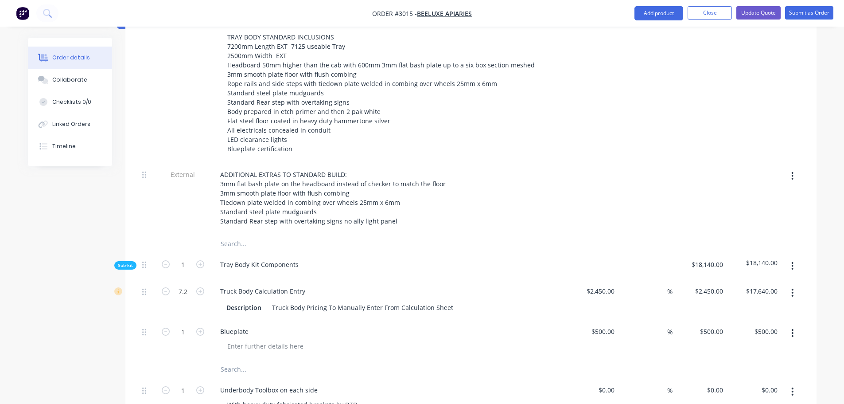
click at [357, 253] on div "Tray Body Kit Components" at bounding box center [387, 266] width 355 height 27
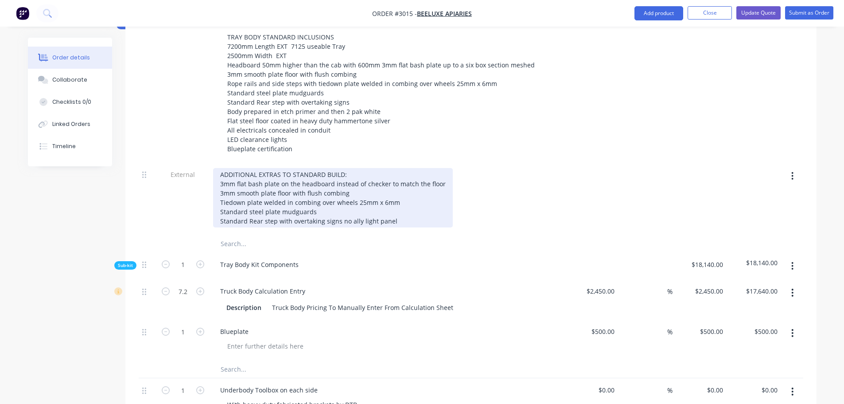
click at [248, 208] on div "ADDITIONAL EXTRAS TO STANDARD BUILD: 3mm flat bash plate on the headboard inste…" at bounding box center [333, 197] width 240 height 59
click at [263, 208] on div "ADDITIONAL EXTRAS TO STANDARD BUILD: 3mm flat bash plate on the headboard inste…" at bounding box center [333, 197] width 240 height 59
click at [268, 207] on div "ADDITIONAL EXTRAS TO STANDARD BUILD: 3mm flat bash plate on the headboard inste…" at bounding box center [333, 197] width 240 height 59
drag, startPoint x: 355, startPoint y: 208, endPoint x: 408, endPoint y: 211, distance: 53.2
click at [408, 211] on div "ADDITIONAL EXTRAS TO STANDARD BUILD: 3mm flat bash plate on the headboard inste…" at bounding box center [333, 197] width 240 height 59
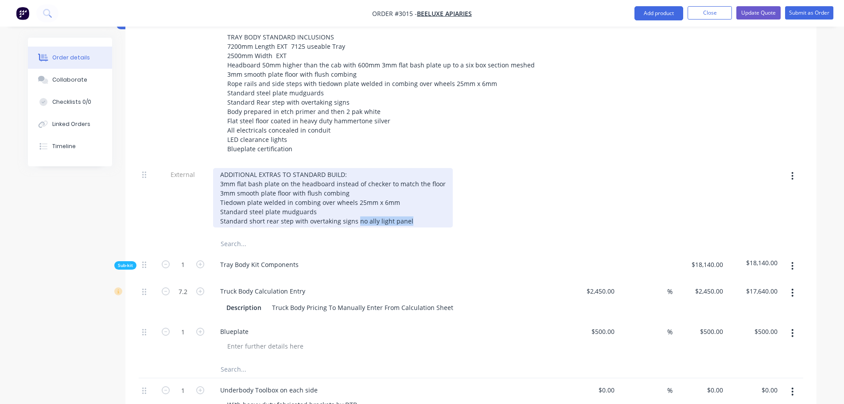
copy div "no ally light panel"
click at [355, 210] on div "ADDITIONAL EXTRAS TO STANDARD BUILD: 3mm flat bash plate on the headboard inste…" at bounding box center [333, 197] width 240 height 59
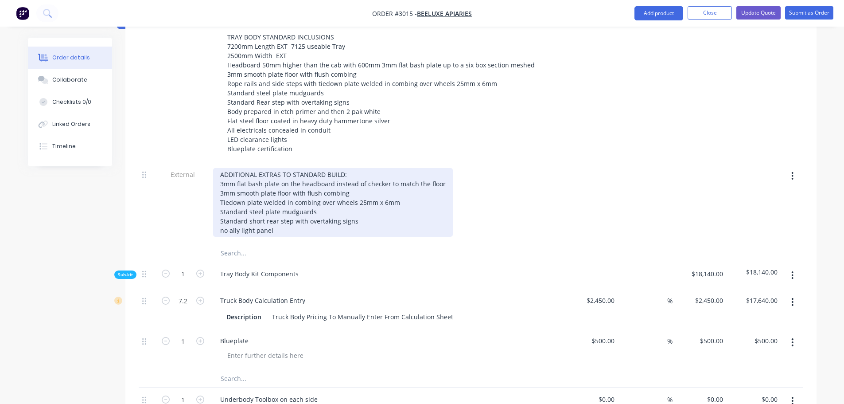
click at [224, 217] on div "ADDITIONAL EXTRAS TO STANDARD BUILD: 3mm flat bash plate on the headboard inste…" at bounding box center [333, 202] width 240 height 69
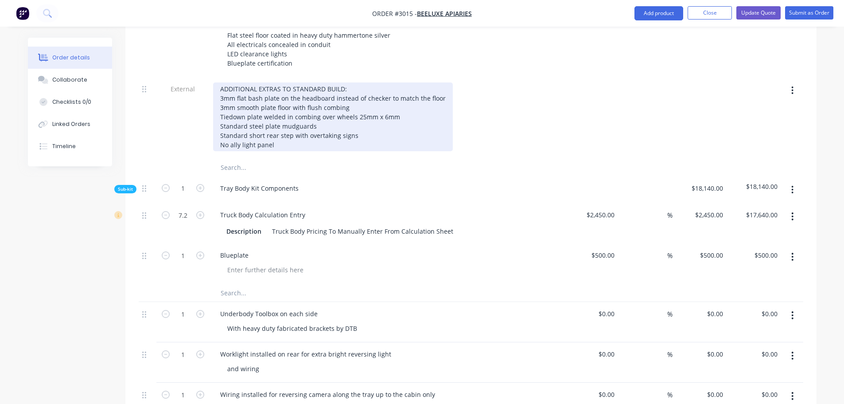
scroll to position [399, 0]
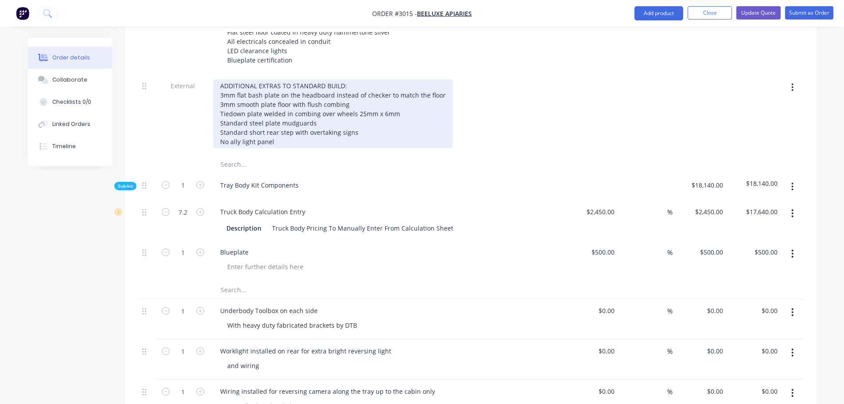
click at [276, 130] on div "ADDITIONAL EXTRAS TO STANDARD BUILD: 3mm flat bash plate on the headboard inste…" at bounding box center [333, 113] width 240 height 69
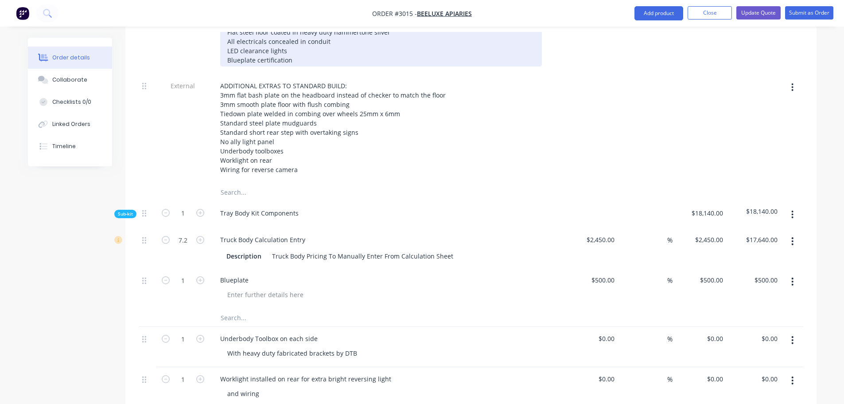
click at [357, 45] on div "TRAY BODY STANDARD INCLUSIONS 7200mm Length EXT 7125 useable Tray 2500mm Width …" at bounding box center [381, 4] width 322 height 125
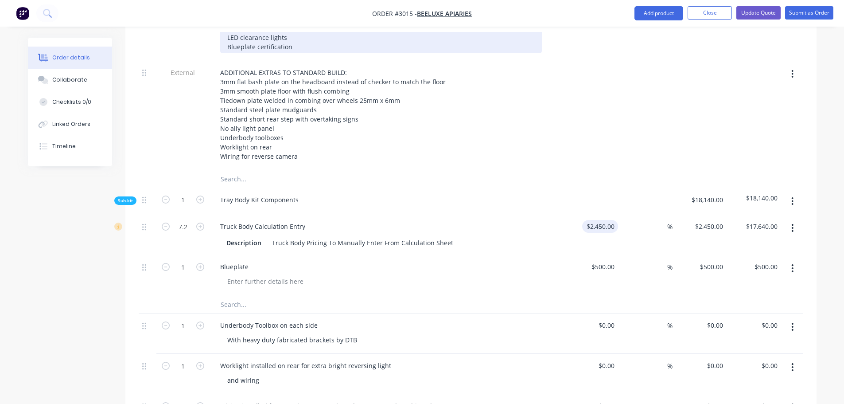
scroll to position [443, 0]
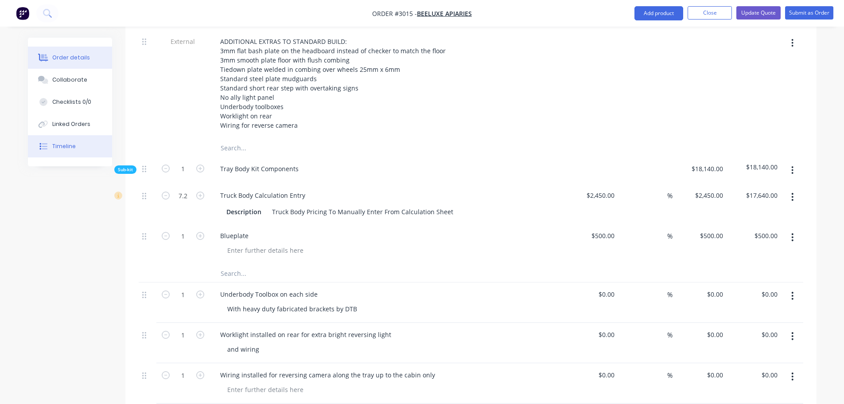
click at [52, 142] on button "Timeline" at bounding box center [70, 146] width 84 height 22
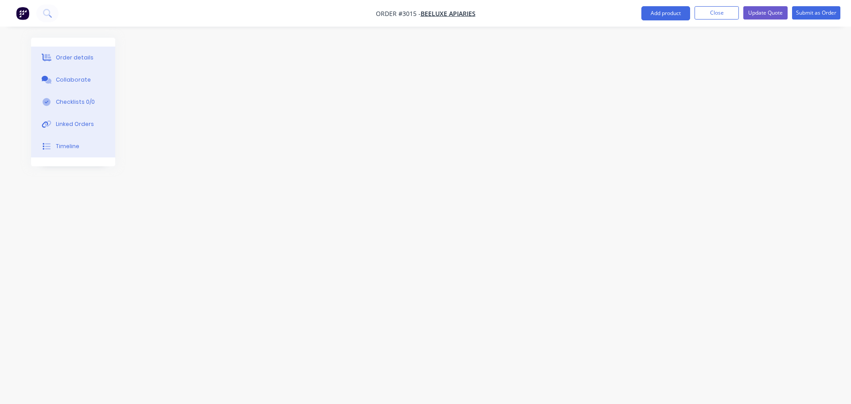
click at [72, 55] on div "Order details" at bounding box center [75, 58] width 38 height 8
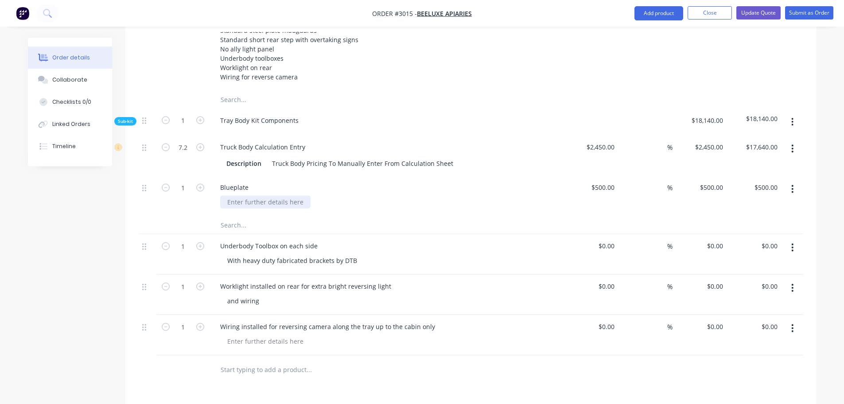
scroll to position [419, 0]
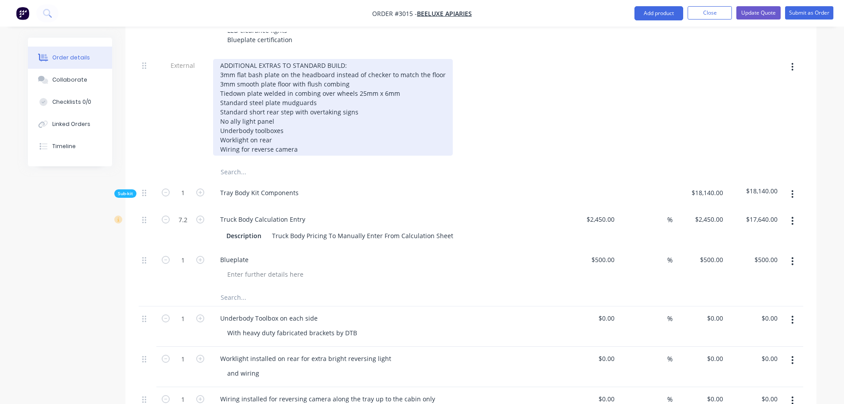
click at [264, 99] on div "ADDITIONAL EXTRAS TO STANDARD BUILD: 3mm flat bash plate on the headboard inste…" at bounding box center [333, 107] width 240 height 97
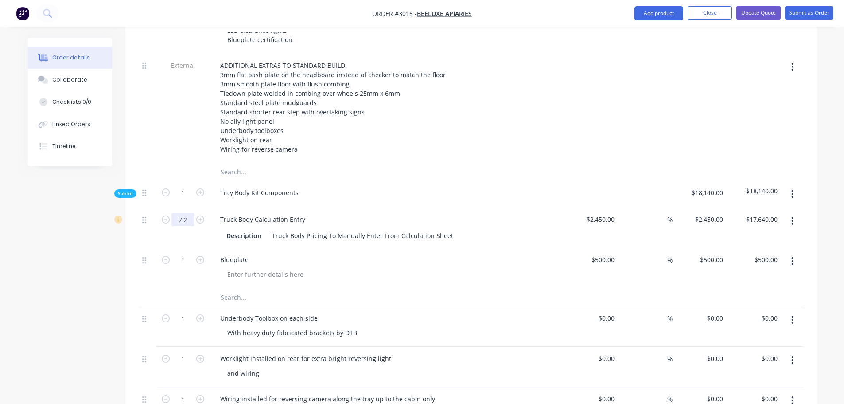
click at [188, 213] on input "7.2" at bounding box center [182, 219] width 23 height 13
type input "0"
type input "$0.00"
click at [541, 190] on div "Tray Body Kit Components" at bounding box center [387, 194] width 355 height 27
click at [186, 253] on input "1" at bounding box center [182, 259] width 23 height 13
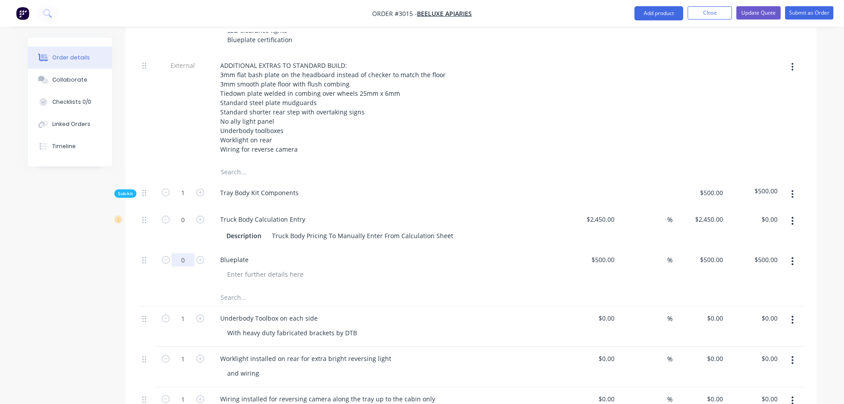
type input "0"
type input "$0.00"
click at [387, 181] on div "Tray Body Kit Components" at bounding box center [387, 194] width 355 height 27
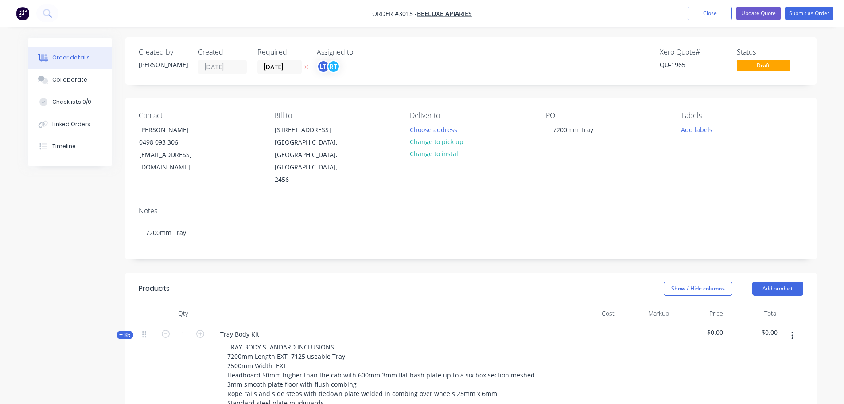
scroll to position [0, 0]
click at [758, 9] on button "Update Quote" at bounding box center [759, 13] width 44 height 13
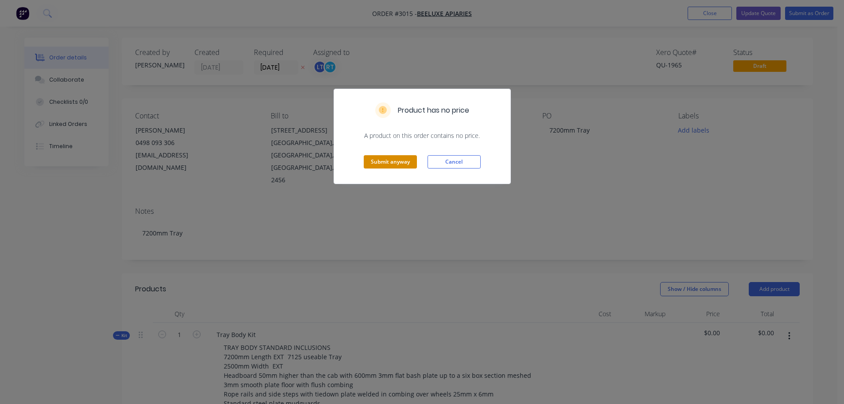
click at [387, 161] on button "Submit anyway" at bounding box center [390, 161] width 53 height 13
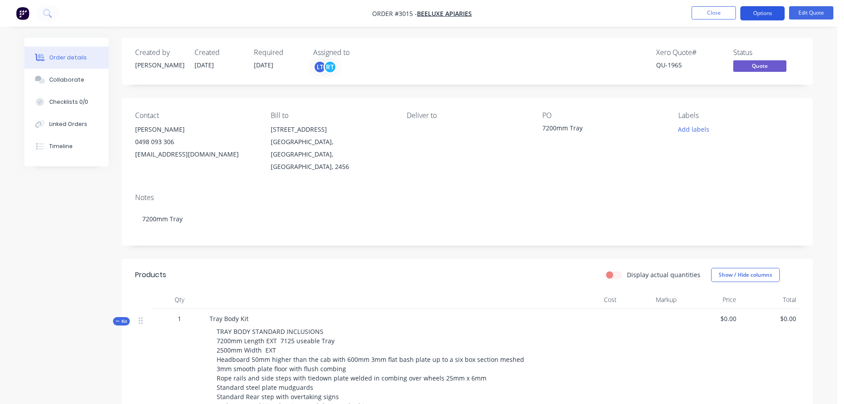
click at [761, 9] on button "Options" at bounding box center [762, 13] width 44 height 14
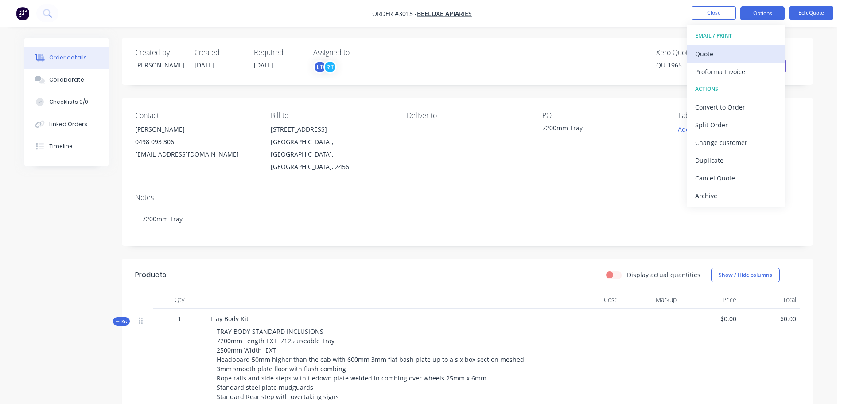
click at [706, 51] on div "Quote" at bounding box center [736, 53] width 82 height 13
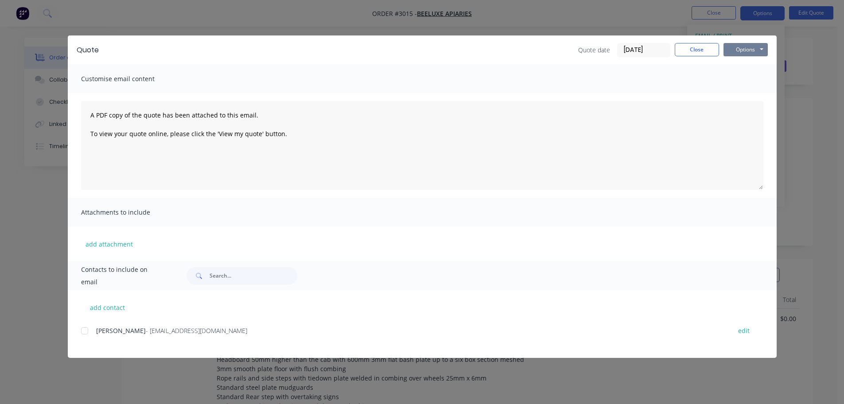
click at [745, 49] on button "Options" at bounding box center [746, 49] width 44 height 13
click at [746, 64] on button "Preview" at bounding box center [752, 65] width 57 height 15
click at [762, 48] on button "Options" at bounding box center [746, 49] width 44 height 13
click at [704, 51] on button "Close" at bounding box center [697, 49] width 44 height 13
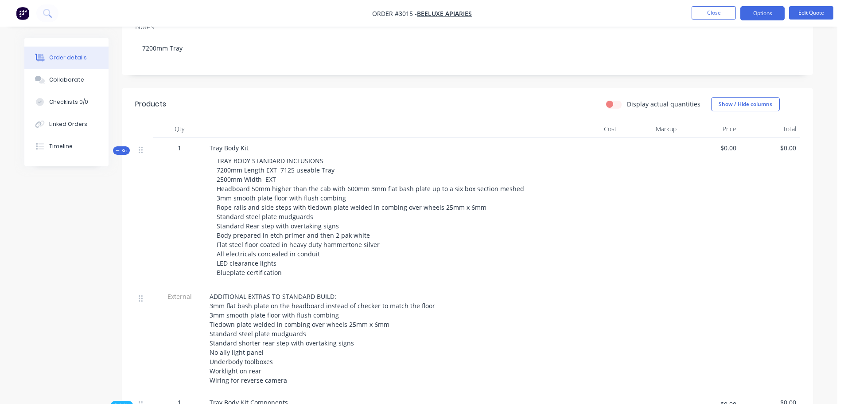
scroll to position [222, 0]
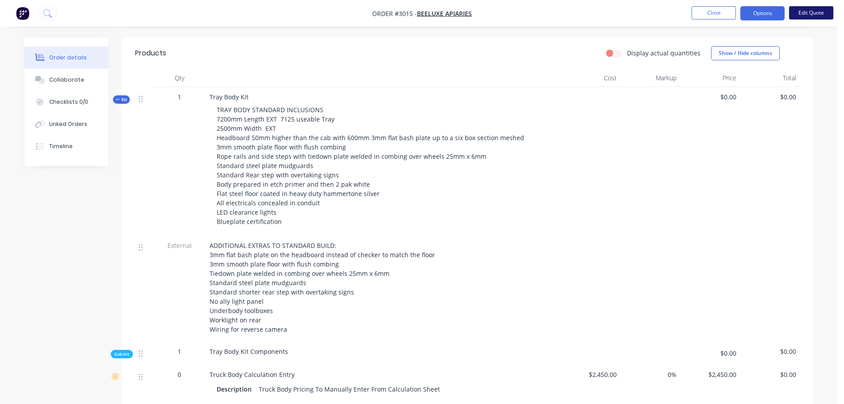
click at [814, 11] on button "Edit Quote" at bounding box center [811, 12] width 44 height 13
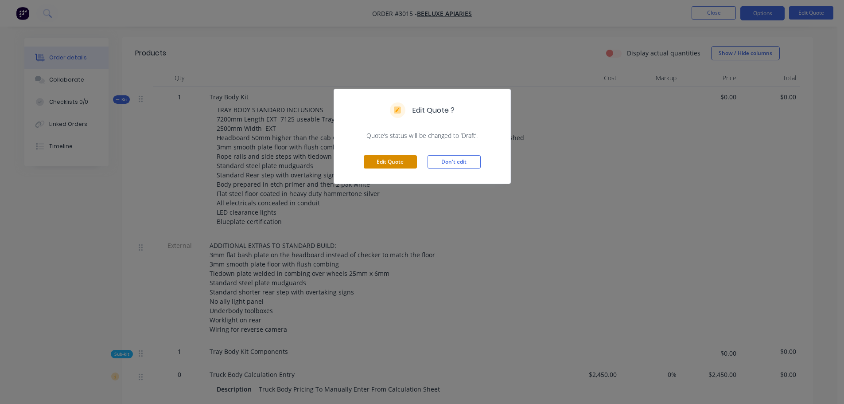
click at [390, 160] on button "Edit Quote" at bounding box center [390, 161] width 53 height 13
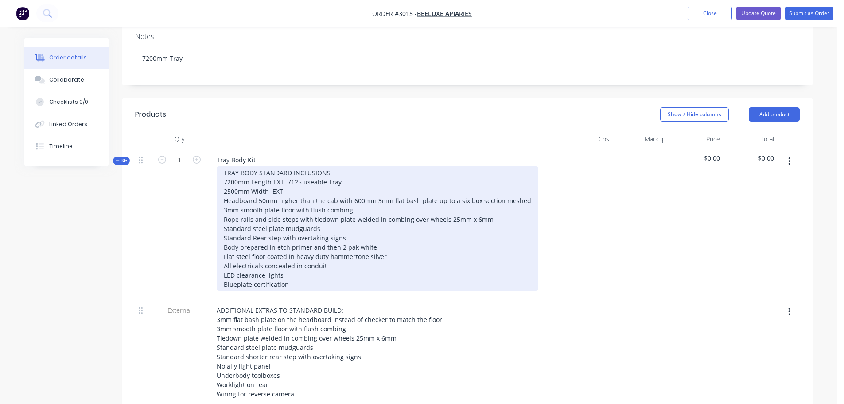
scroll to position [177, 0]
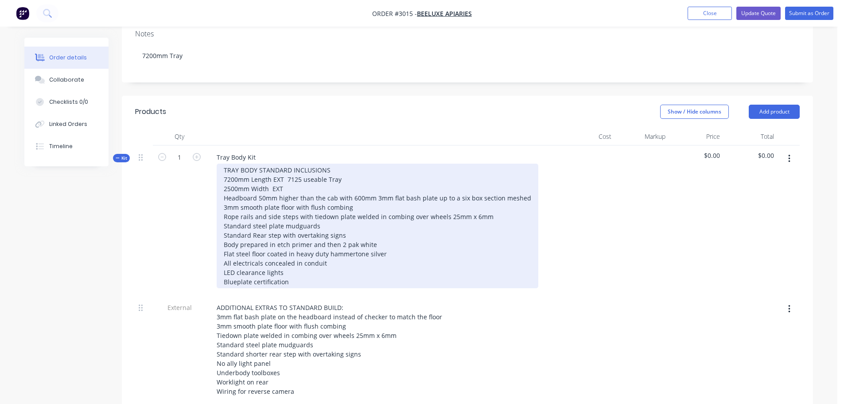
click at [300, 165] on div "TRAY BODY STANDARD INCLUSIONS 7200mm Length EXT 7125 useable Tray 2500mm Width …" at bounding box center [378, 226] width 322 height 125
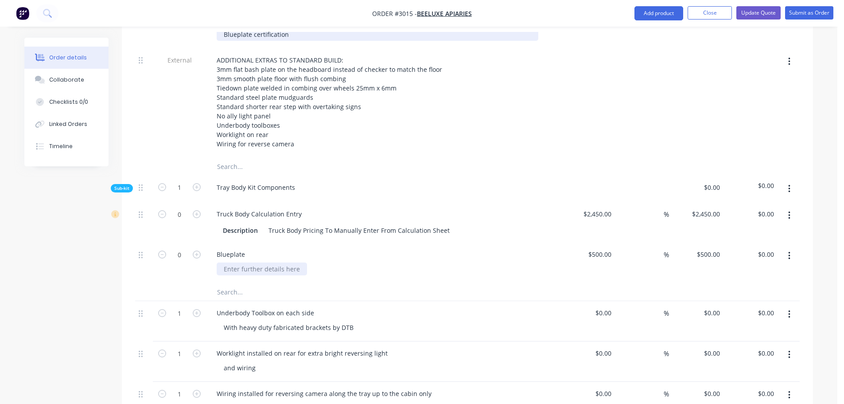
scroll to position [399, 0]
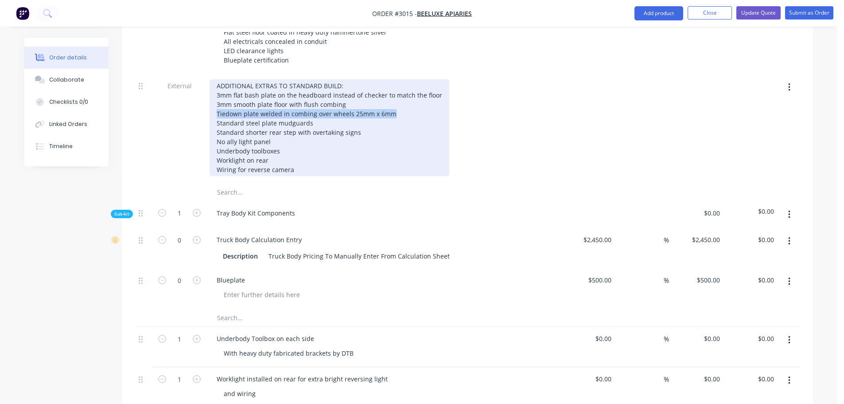
drag, startPoint x: 218, startPoint y: 101, endPoint x: 394, endPoint y: 101, distance: 175.9
click at [394, 101] on div "ADDITIONAL EXTRAS TO STANDARD BUILD: 3mm flat bash plate on the headboard inste…" at bounding box center [330, 127] width 240 height 97
copy div "Tiedown plate welded in combing over wheels 25mm x 6mm"
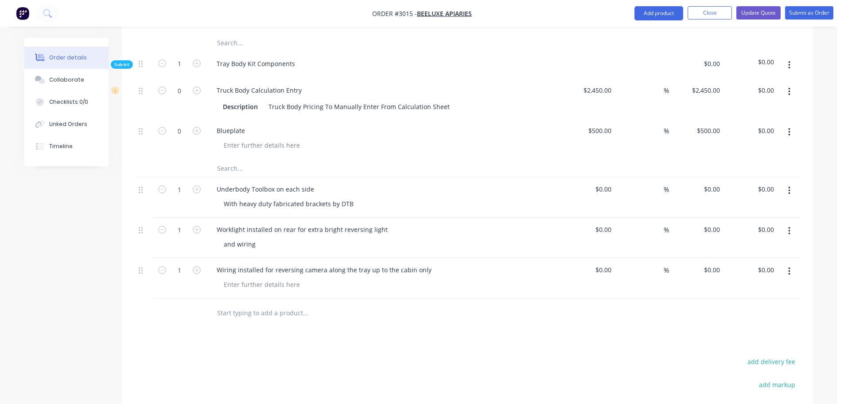
scroll to position [576, 0]
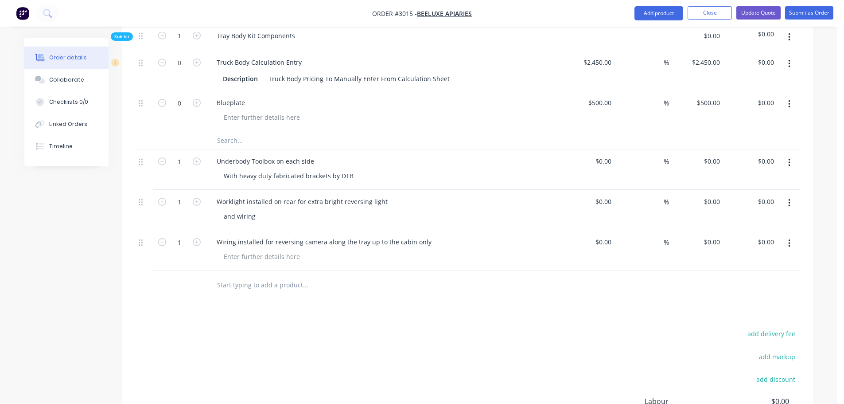
click at [234, 276] on input "text" at bounding box center [305, 285] width 177 height 18
paste input "Tiedown plate welded in combing over wheels 25mm x 6mm"
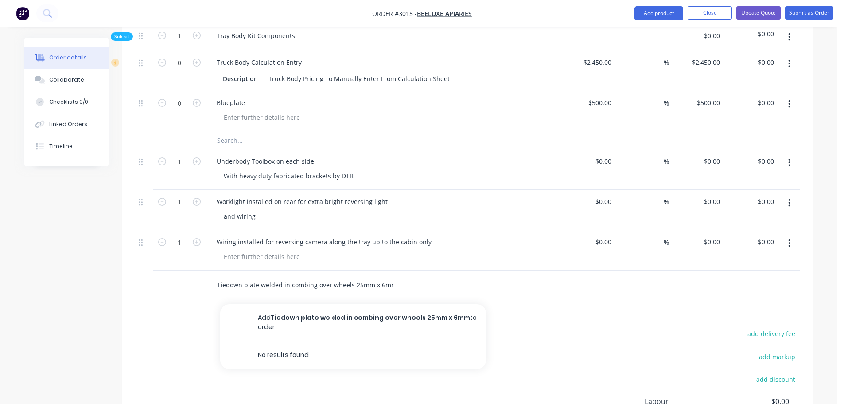
click at [258, 276] on input "Tiedown plate welded in combing over wheels 25mm x 6mm" at bounding box center [305, 285] width 177 height 18
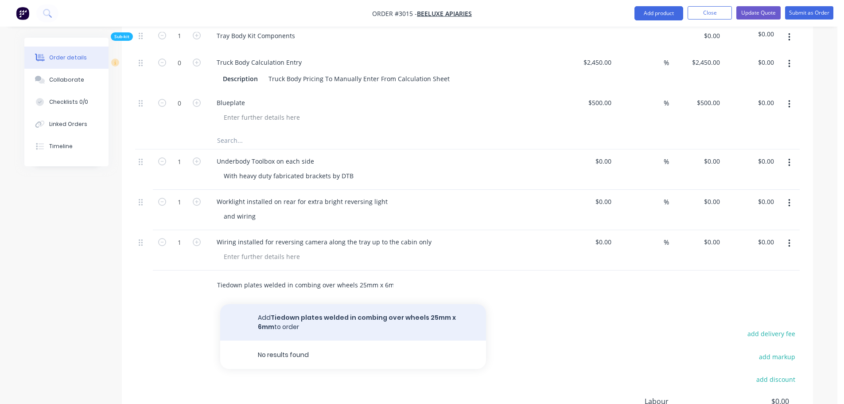
type input "Tiedown plates welded in combing over wheels 25mm x 6mm"
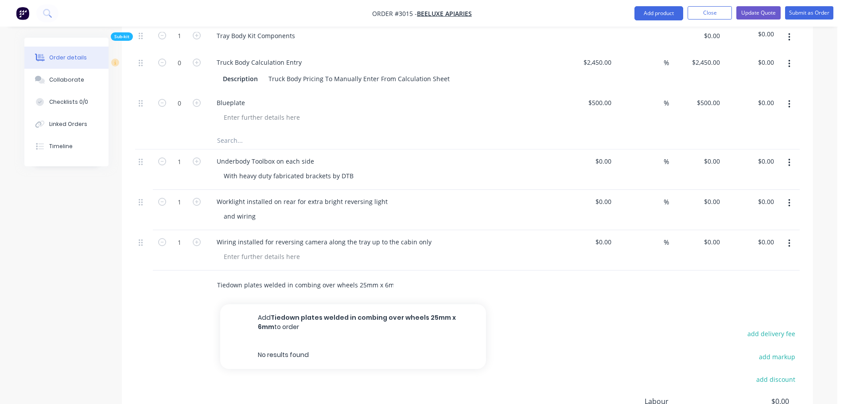
click at [329, 304] on button "Add Tiedown plates welded in combing over wheels 25mm x 6mm to order" at bounding box center [353, 322] width 266 height 36
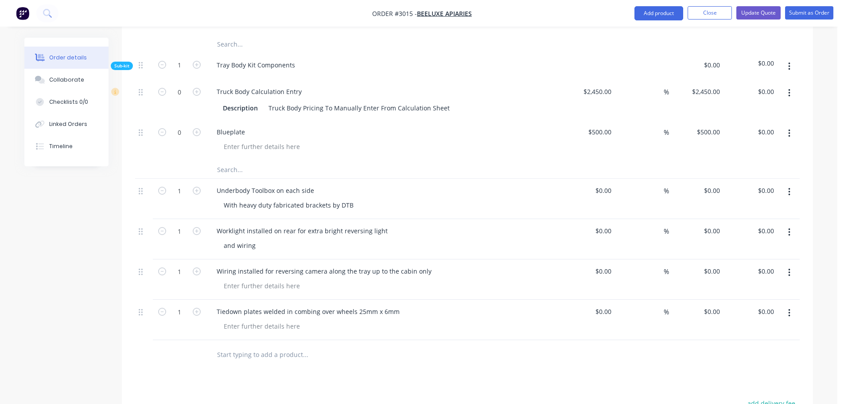
scroll to position [443, 0]
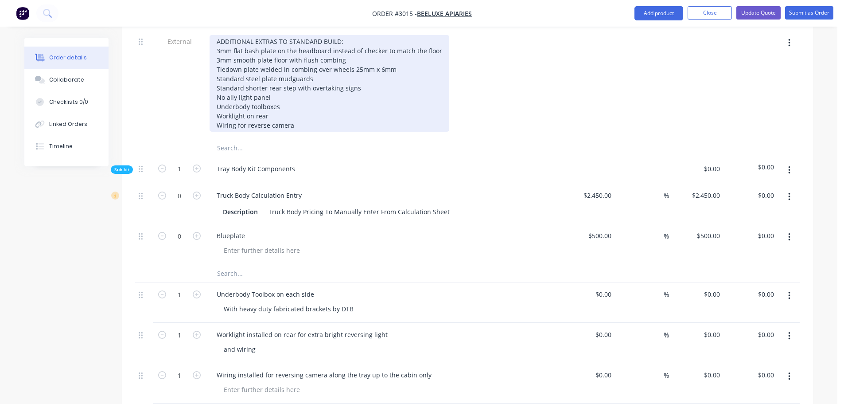
click at [258, 55] on div "ADDITIONAL EXTRAS TO STANDARD BUILD: 3mm flat bash plate on the headboard inste…" at bounding box center [330, 83] width 240 height 97
click at [258, 57] on div "ADDITIONAL EXTRAS TO STANDARD BUILD: 3mm flat bash plate on the headboard inste…" at bounding box center [330, 83] width 240 height 97
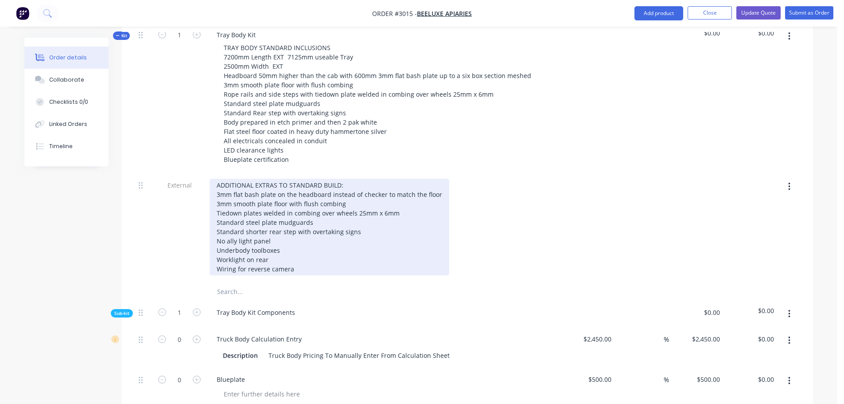
scroll to position [282, 0]
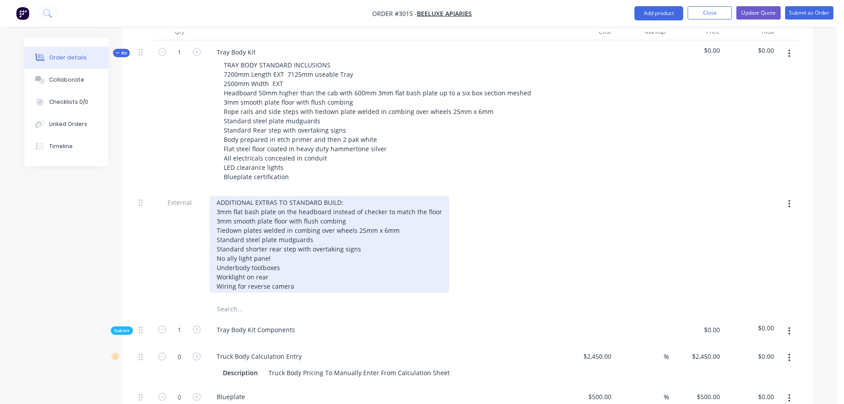
click at [218, 272] on div "ADDITIONAL EXTRAS TO STANDARD BUILD: 3mm flat bash plate on the headboard inste…" at bounding box center [330, 244] width 240 height 97
click at [218, 263] on div "ADDITIONAL EXTRAS TO STANDARD BUILD: 3mm flat bash plate on the headboard inste…" at bounding box center [330, 244] width 240 height 97
click at [324, 265] on div "ADDITIONAL EXTRAS TO STANDARD BUILD: 3mm flat bash plate on the headboard inste…" at bounding box center [330, 244] width 240 height 97
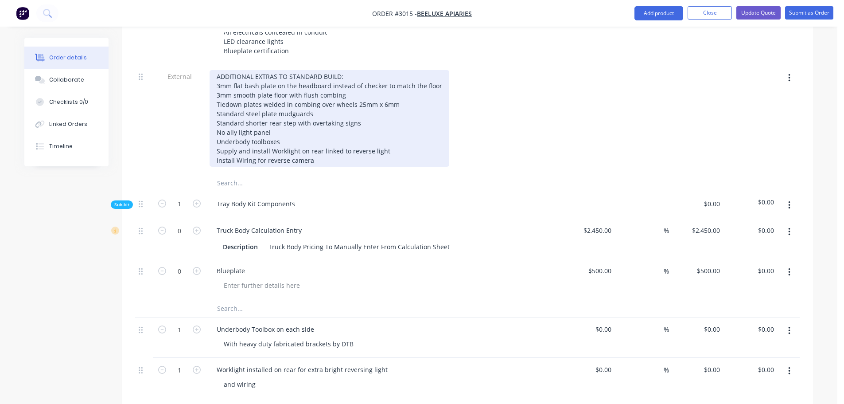
scroll to position [327, 0]
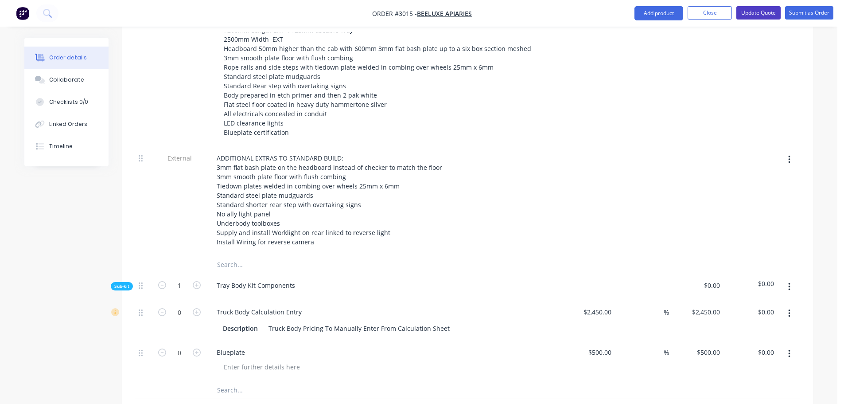
click at [751, 7] on button "Update Quote" at bounding box center [759, 12] width 44 height 13
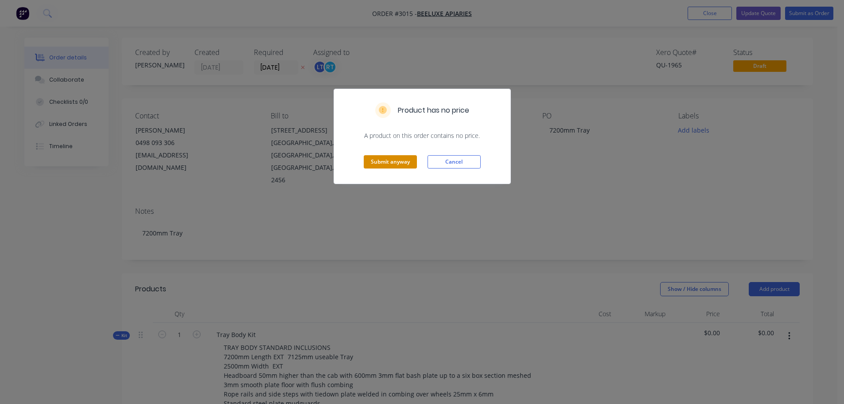
click at [382, 164] on button "Submit anyway" at bounding box center [390, 161] width 53 height 13
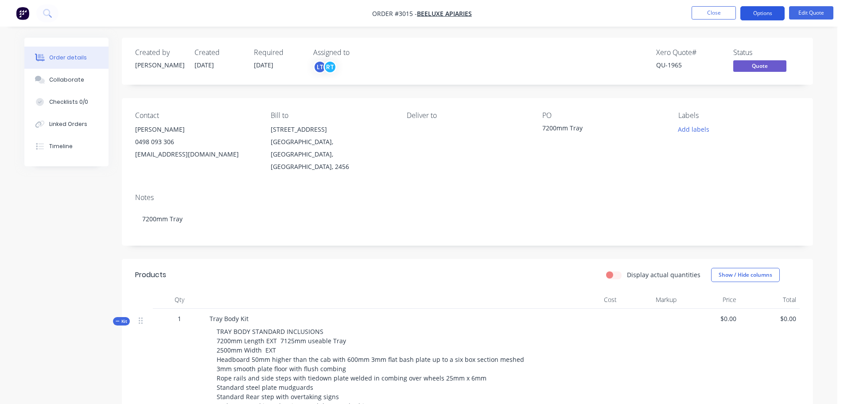
click at [761, 14] on button "Options" at bounding box center [762, 13] width 44 height 14
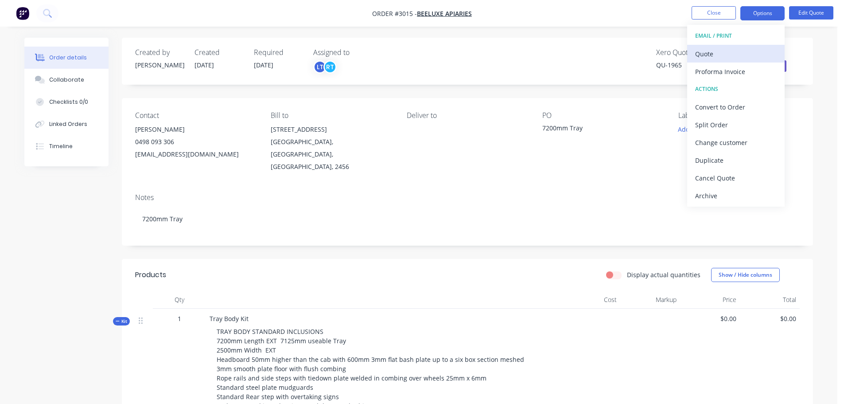
click at [705, 52] on div "Quote" at bounding box center [736, 53] width 82 height 13
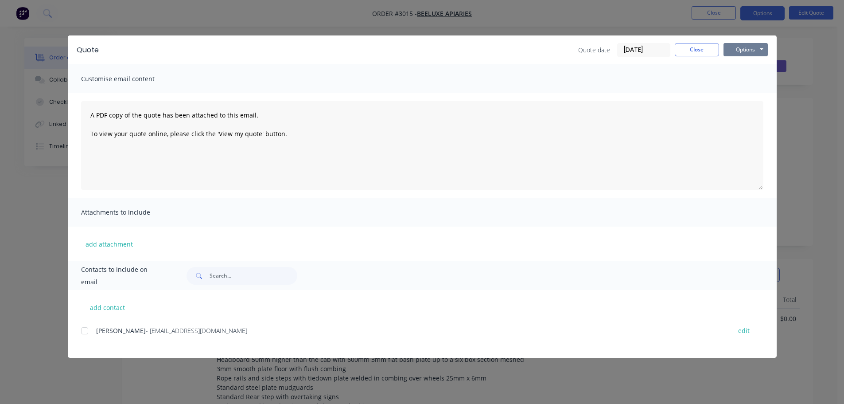
click at [739, 50] on button "Options" at bounding box center [746, 49] width 44 height 13
click at [744, 63] on button "Preview" at bounding box center [752, 65] width 57 height 15
click at [695, 48] on button "Close" at bounding box center [697, 49] width 44 height 13
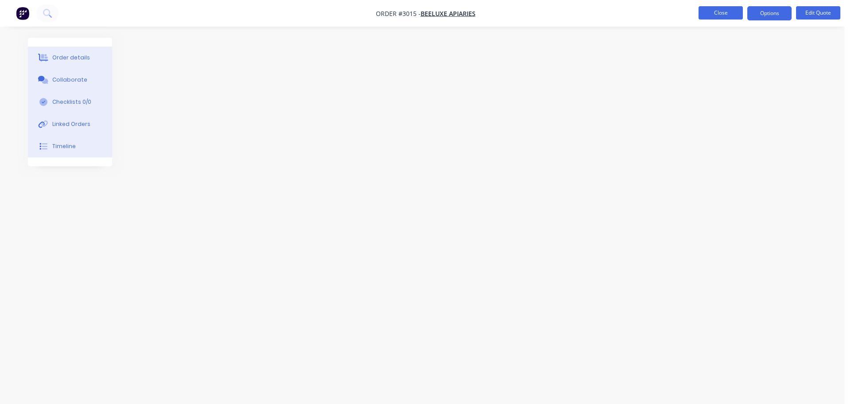
click at [712, 12] on button "Close" at bounding box center [720, 12] width 44 height 13
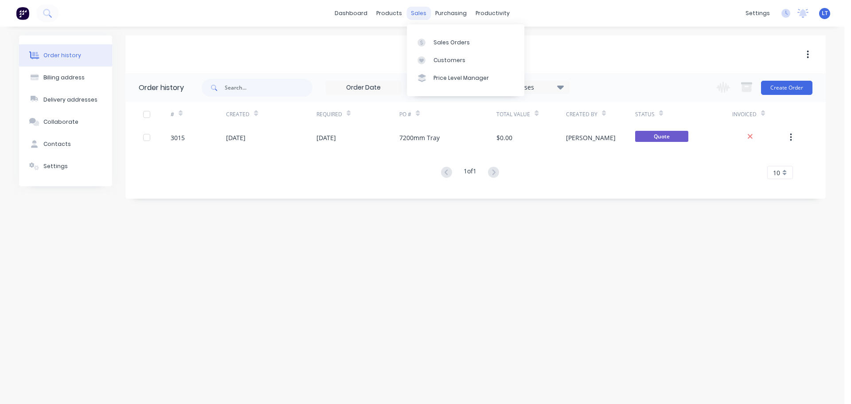
click at [413, 13] on div "sales" at bounding box center [418, 13] width 24 height 13
click at [442, 39] on div "Sales Orders" at bounding box center [451, 43] width 36 height 8
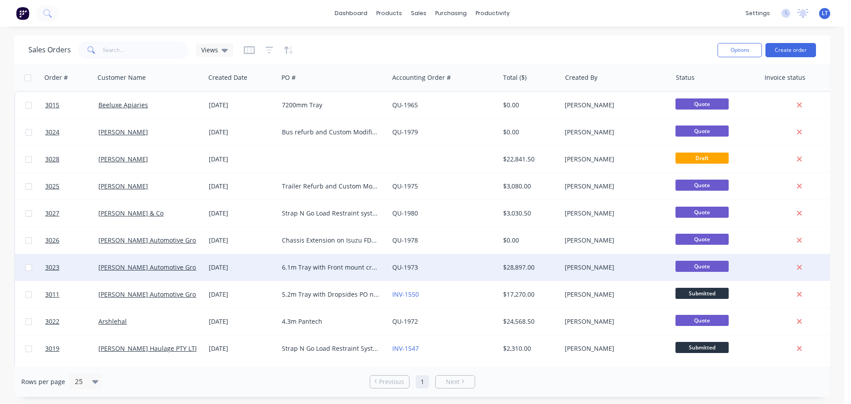
click at [268, 264] on div "[DATE]" at bounding box center [242, 267] width 66 height 9
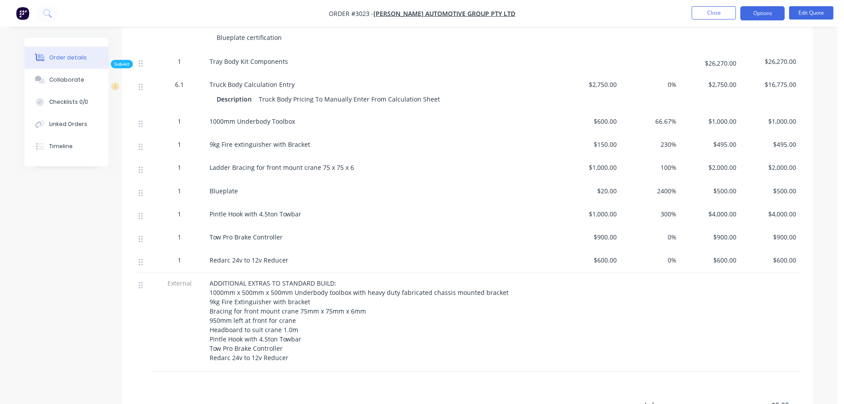
scroll to position [386, 0]
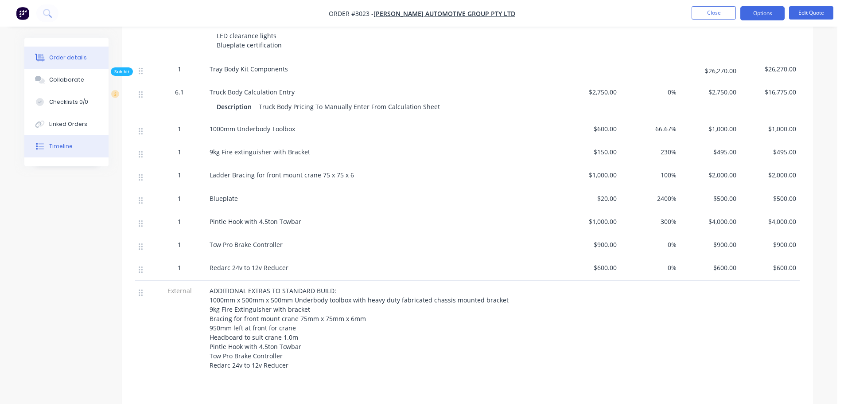
click at [59, 143] on div "Timeline" at bounding box center [60, 146] width 23 height 8
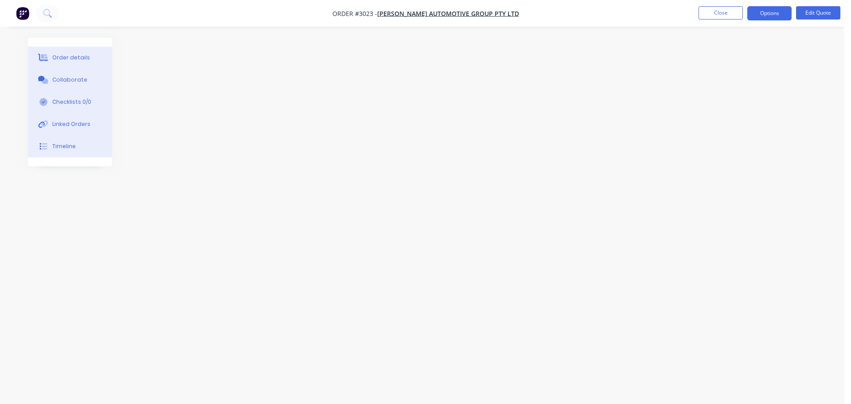
click at [61, 54] on div "Order details" at bounding box center [71, 58] width 38 height 8
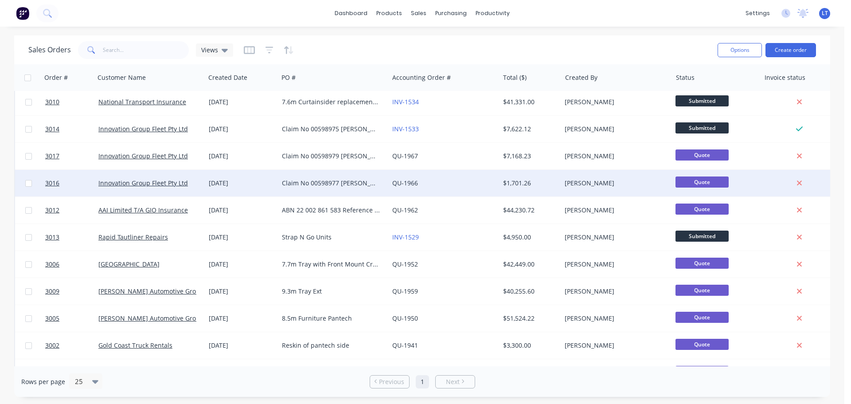
scroll to position [399, 0]
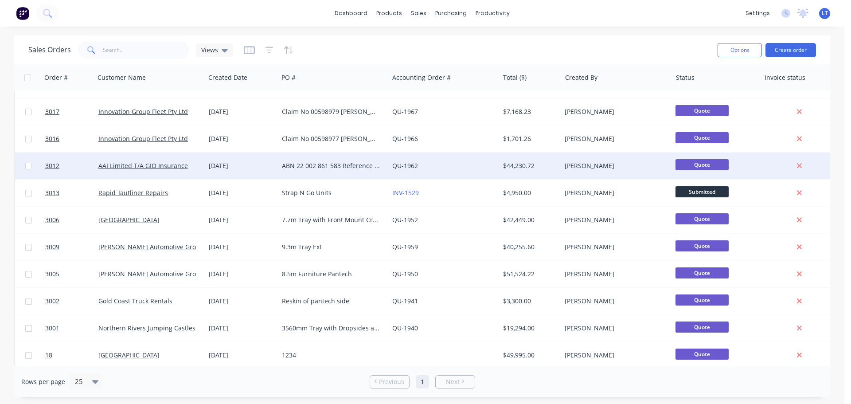
click at [316, 164] on div "ABN 22 002 861 583 Reference K009429638 [PERSON_NAME] OD 160216 [PERSON_NAME] X…" at bounding box center [331, 165] width 98 height 9
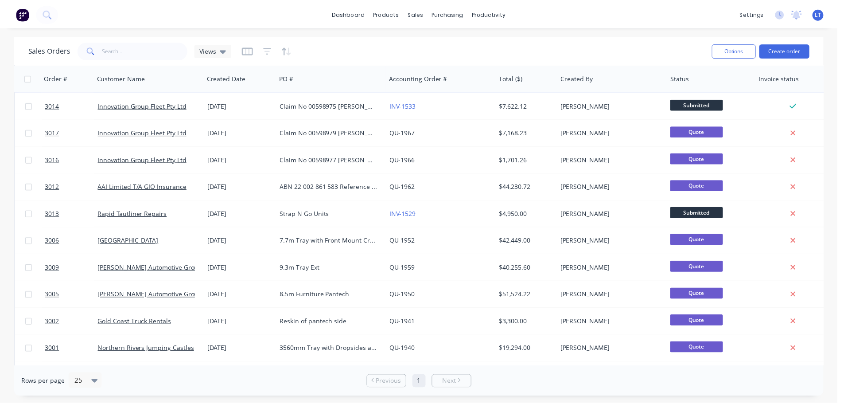
scroll to position [405, 0]
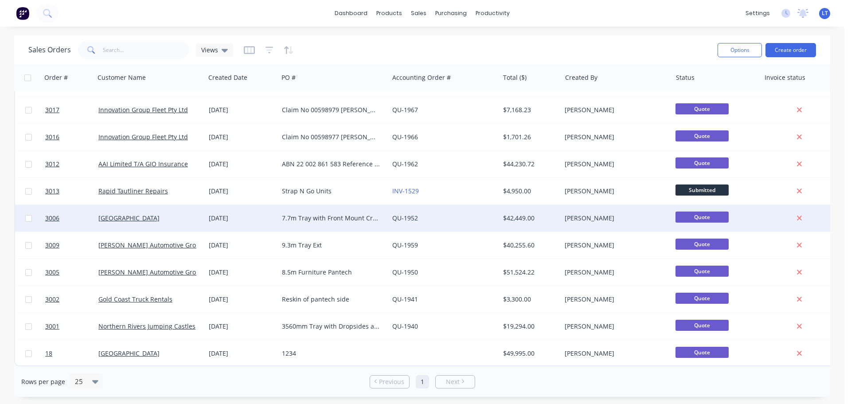
click at [320, 214] on div "7.7m Tray with Front Mount Crane" at bounding box center [331, 218] width 98 height 9
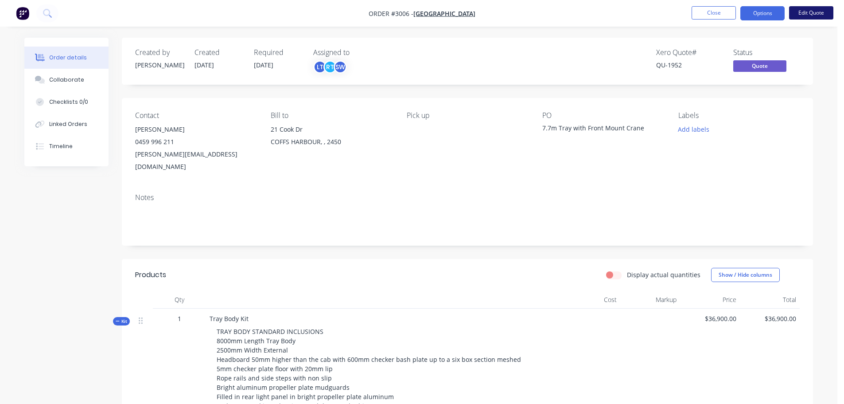
click at [812, 11] on button "Edit Quote" at bounding box center [811, 12] width 44 height 13
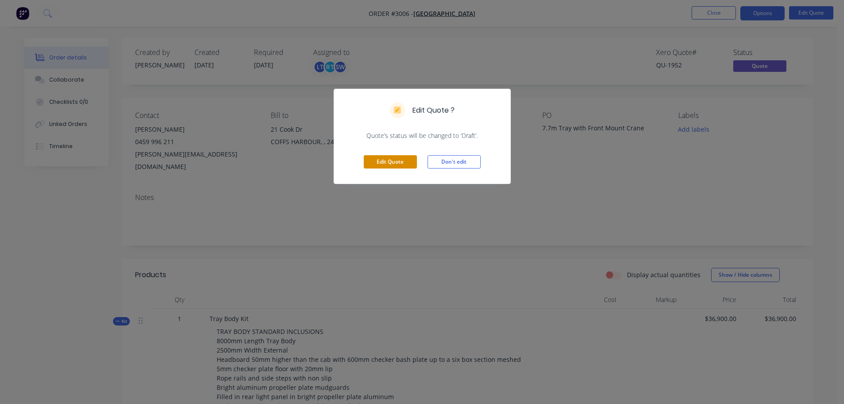
click at [399, 160] on button "Edit Quote" at bounding box center [390, 161] width 53 height 13
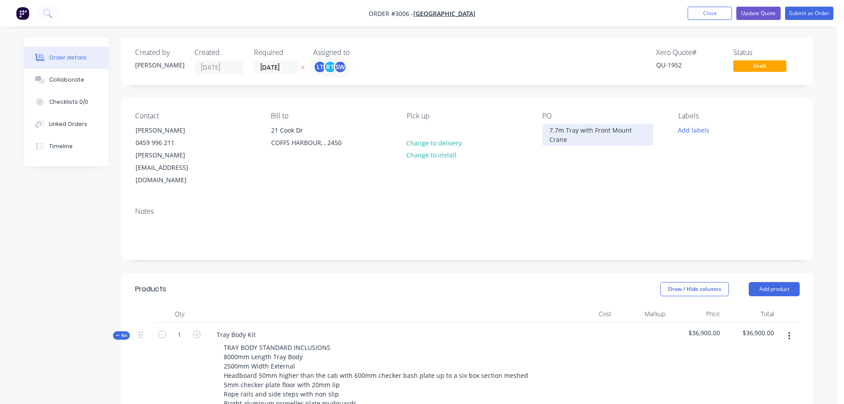
click at [557, 129] on div "7.7m Tray with Front Mount Crane" at bounding box center [597, 135] width 111 height 22
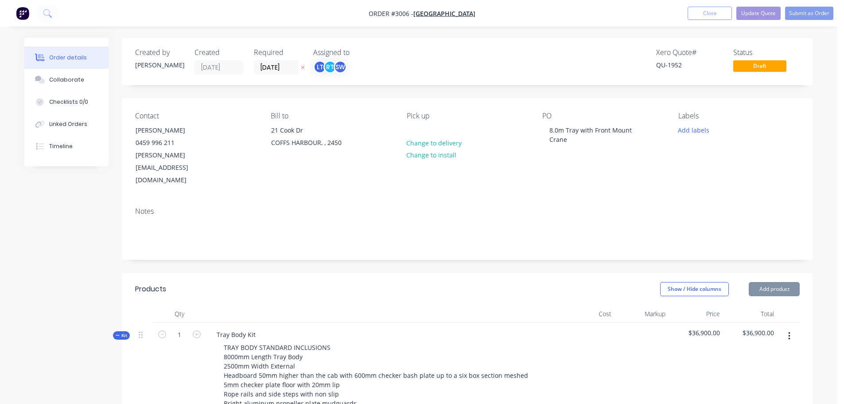
click at [364, 200] on div "Notes" at bounding box center [467, 229] width 691 height 59
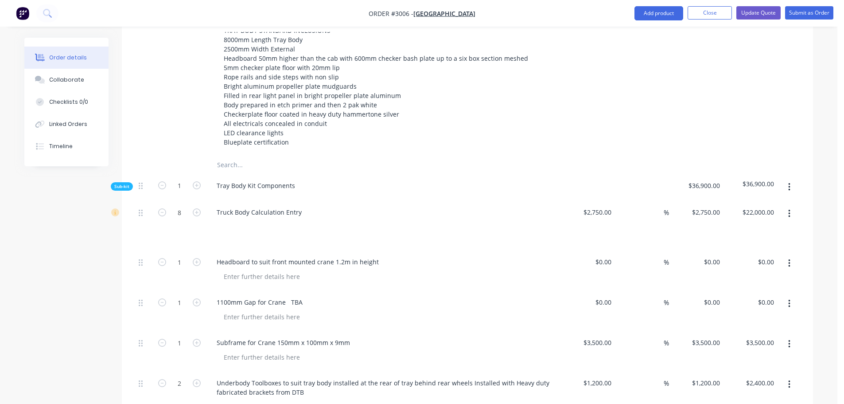
scroll to position [310, 0]
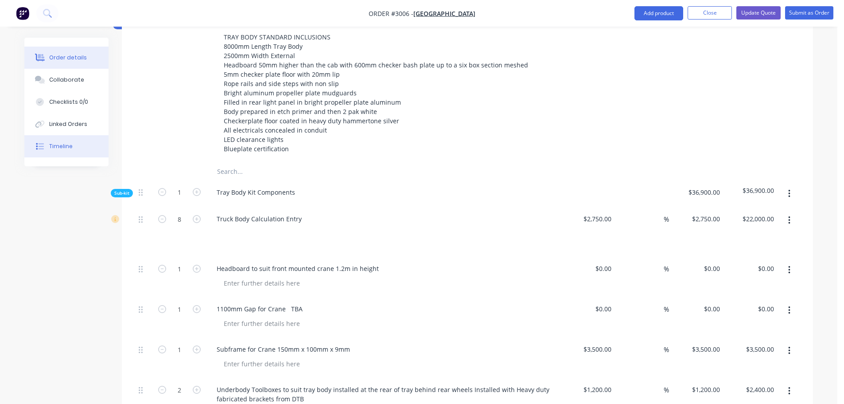
click at [63, 146] on div "Timeline" at bounding box center [60, 146] width 23 height 8
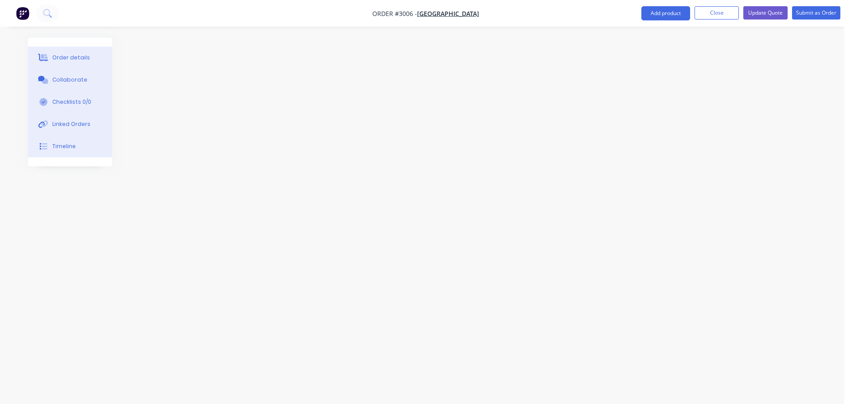
click at [73, 53] on button "Order details" at bounding box center [70, 58] width 84 height 22
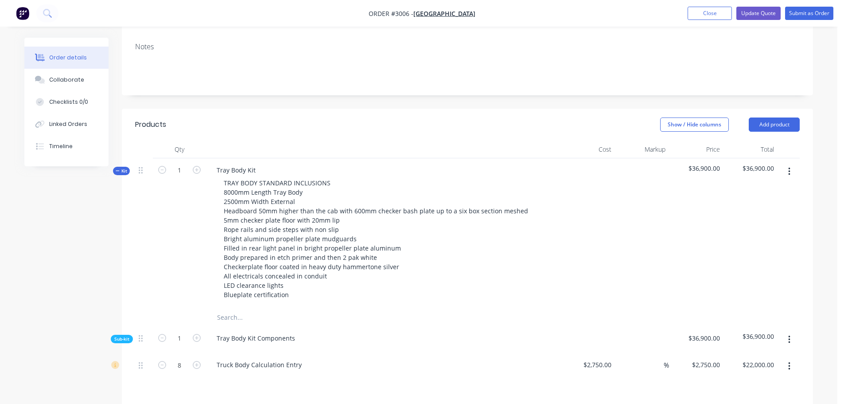
scroll to position [222, 0]
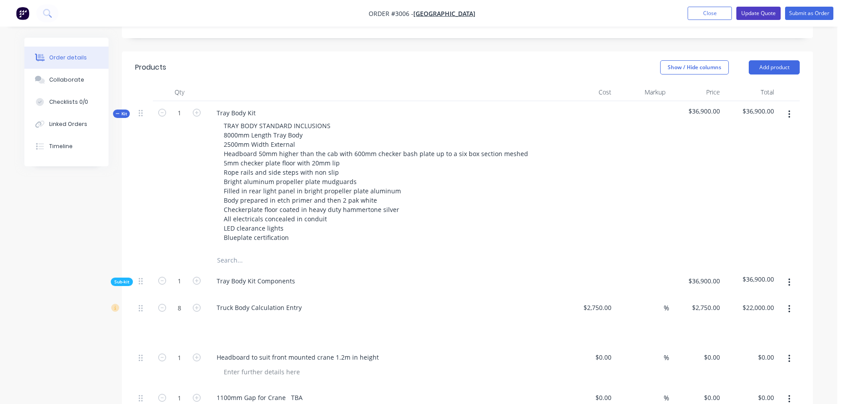
click at [758, 13] on button "Update Quote" at bounding box center [759, 13] width 44 height 13
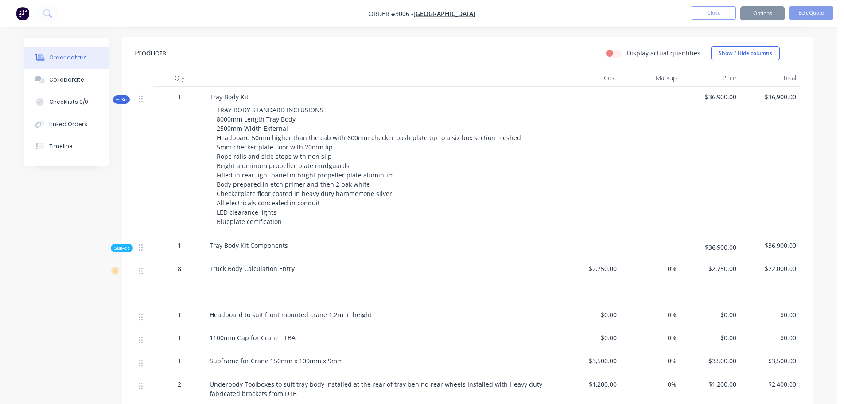
scroll to position [0, 0]
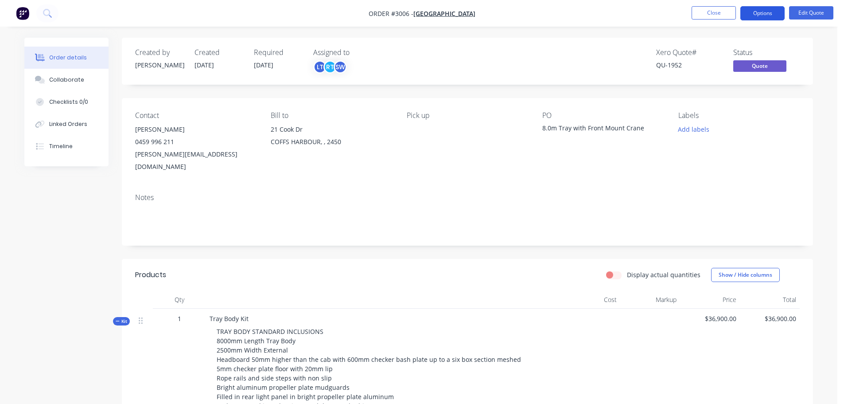
click at [751, 15] on button "Options" at bounding box center [762, 13] width 44 height 14
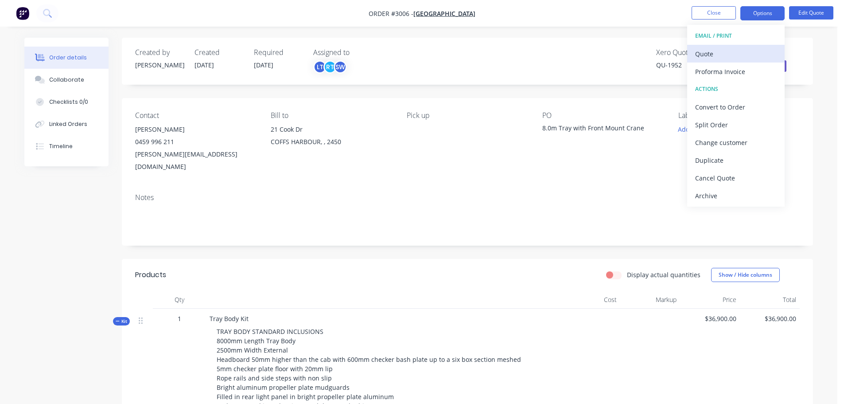
click at [706, 55] on div "Quote" at bounding box center [736, 53] width 82 height 13
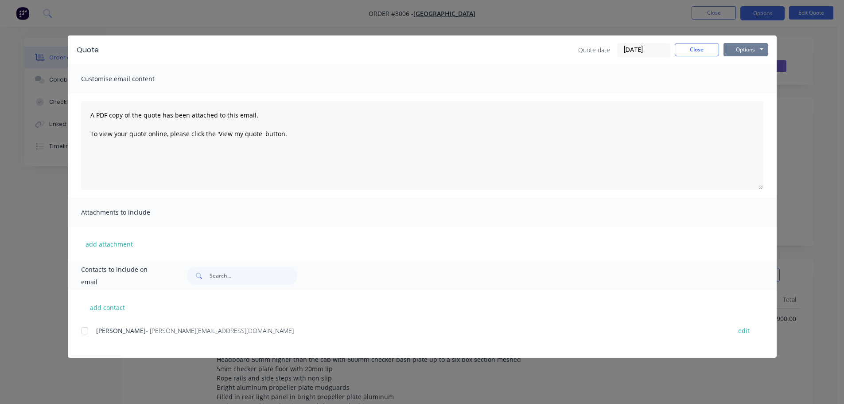
click at [756, 51] on button "Options" at bounding box center [746, 49] width 44 height 13
click at [740, 65] on button "Preview" at bounding box center [752, 65] width 57 height 15
click at [697, 48] on button "Close" at bounding box center [697, 49] width 44 height 13
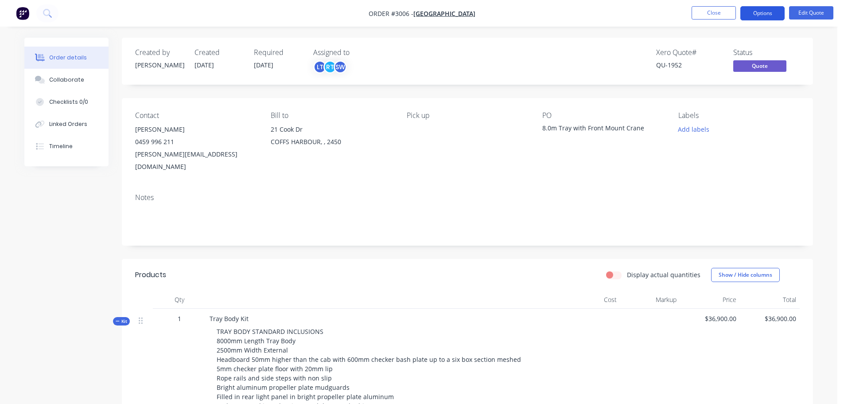
click at [763, 11] on button "Options" at bounding box center [762, 13] width 44 height 14
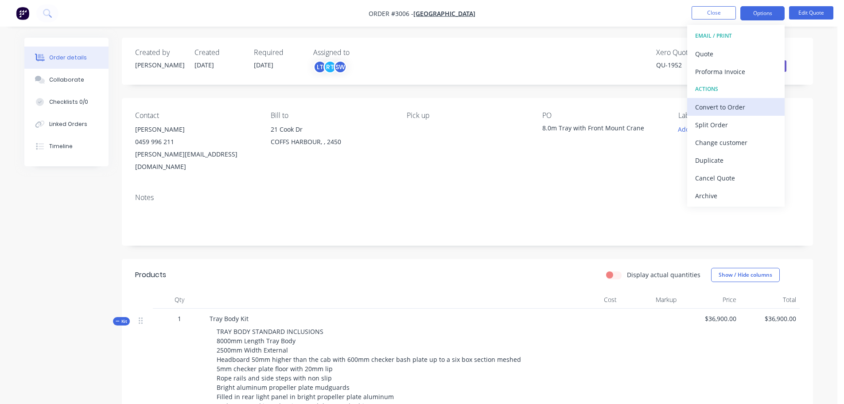
click at [731, 108] on div "Convert to Order" at bounding box center [736, 107] width 82 height 13
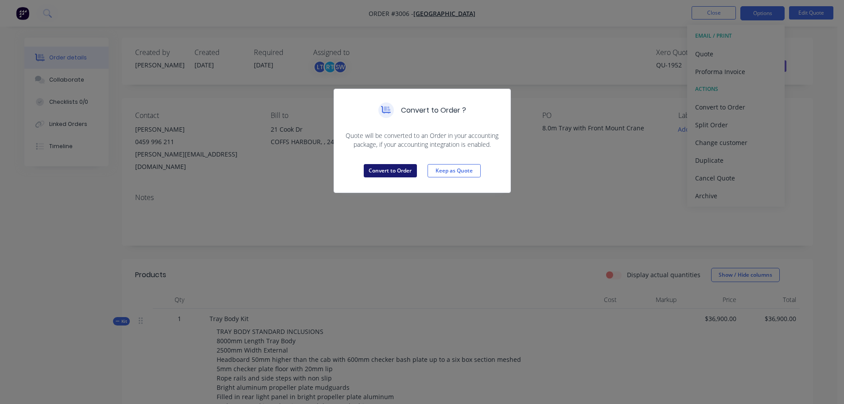
click at [390, 171] on button "Convert to Order" at bounding box center [390, 170] width 53 height 13
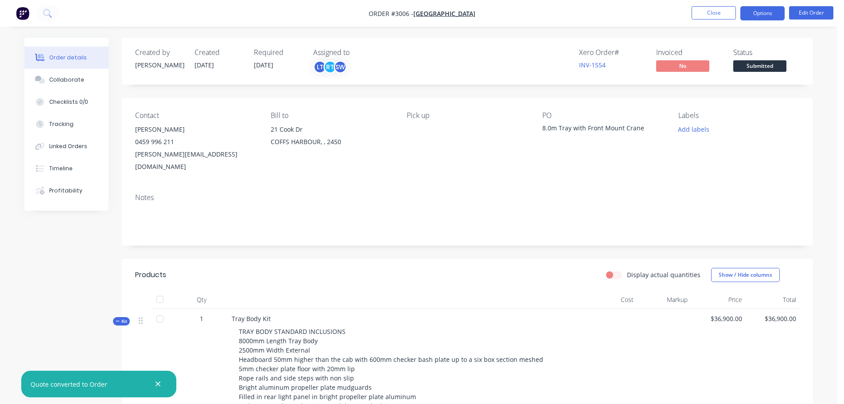
click at [762, 13] on button "Options" at bounding box center [762, 13] width 44 height 14
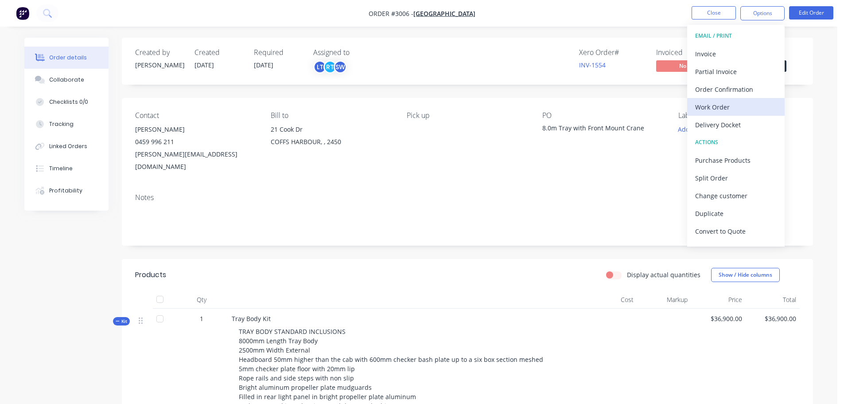
click at [721, 107] on div "Work Order" at bounding box center [736, 107] width 82 height 13
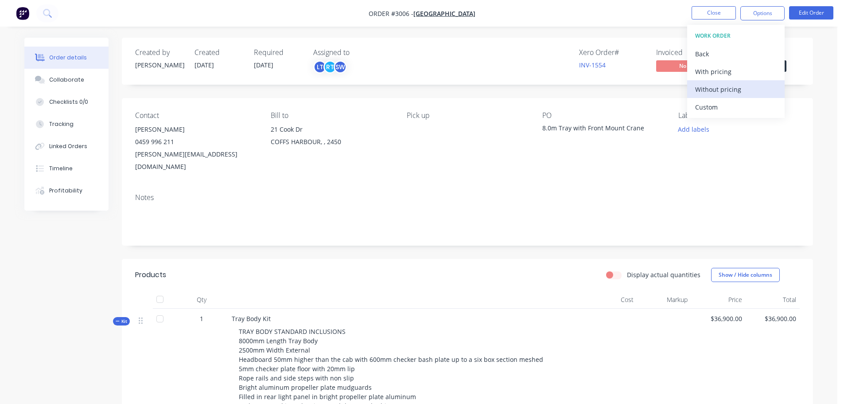
click at [719, 87] on div "Without pricing" at bounding box center [736, 89] width 82 height 13
